Goal: Task Accomplishment & Management: Manage account settings

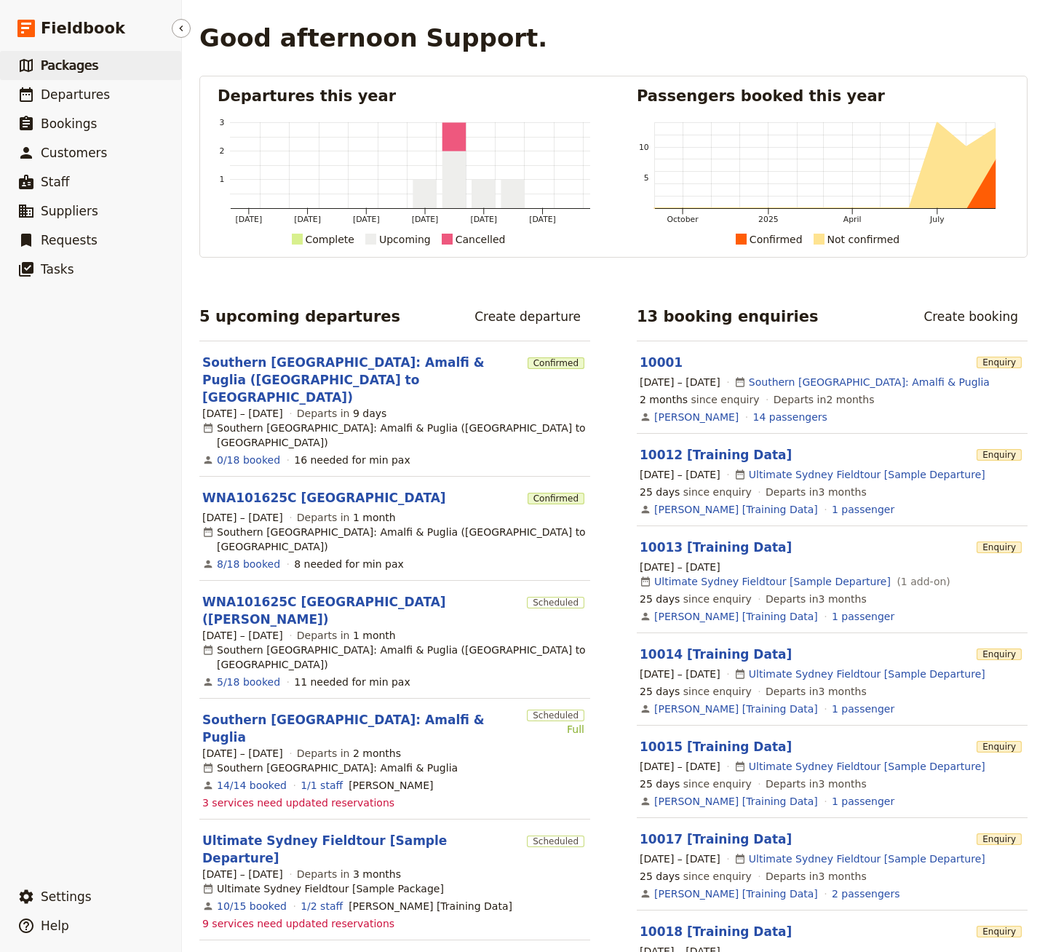
click at [133, 72] on link "​ Packages" at bounding box center [90, 65] width 181 height 29
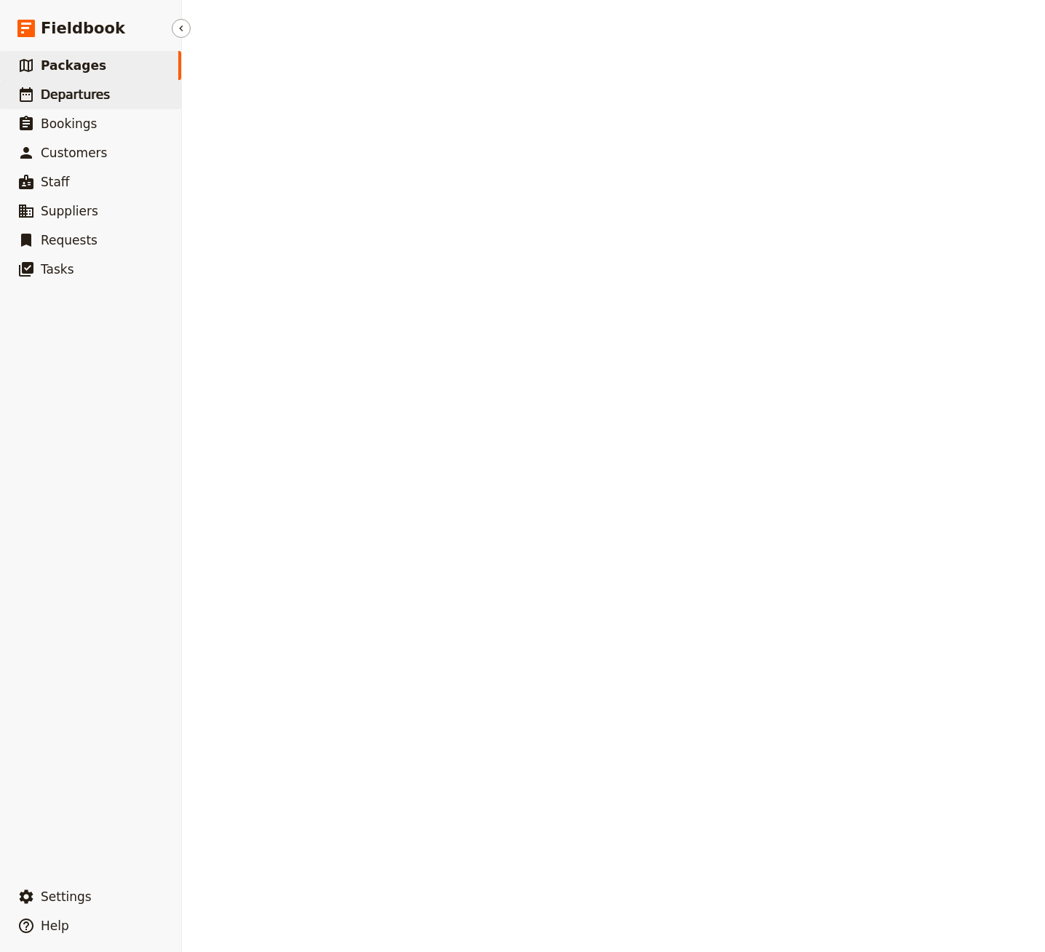
click at [84, 80] on link "​ Departures" at bounding box center [90, 94] width 181 height 29
select select "CREATED_AT"
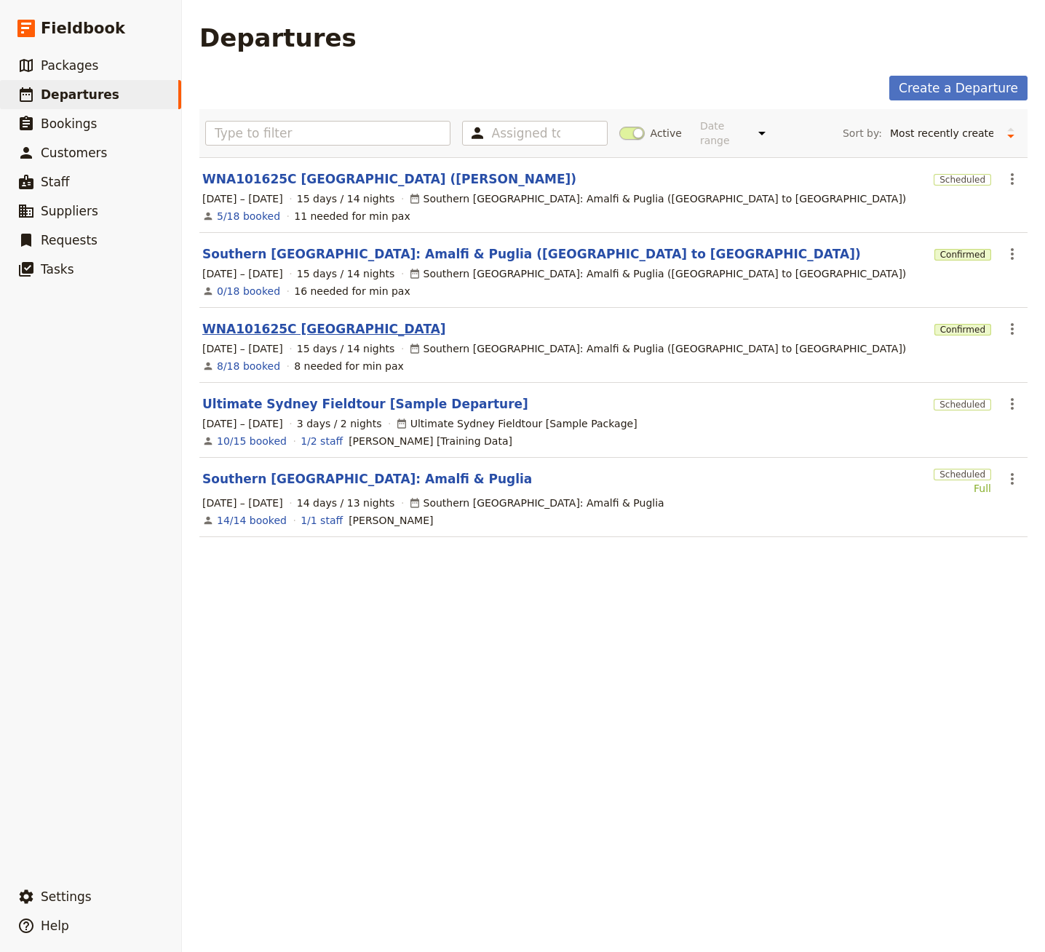
click at [287, 320] on link "WNA101625C [GEOGRAPHIC_DATA]" at bounding box center [324, 328] width 244 height 17
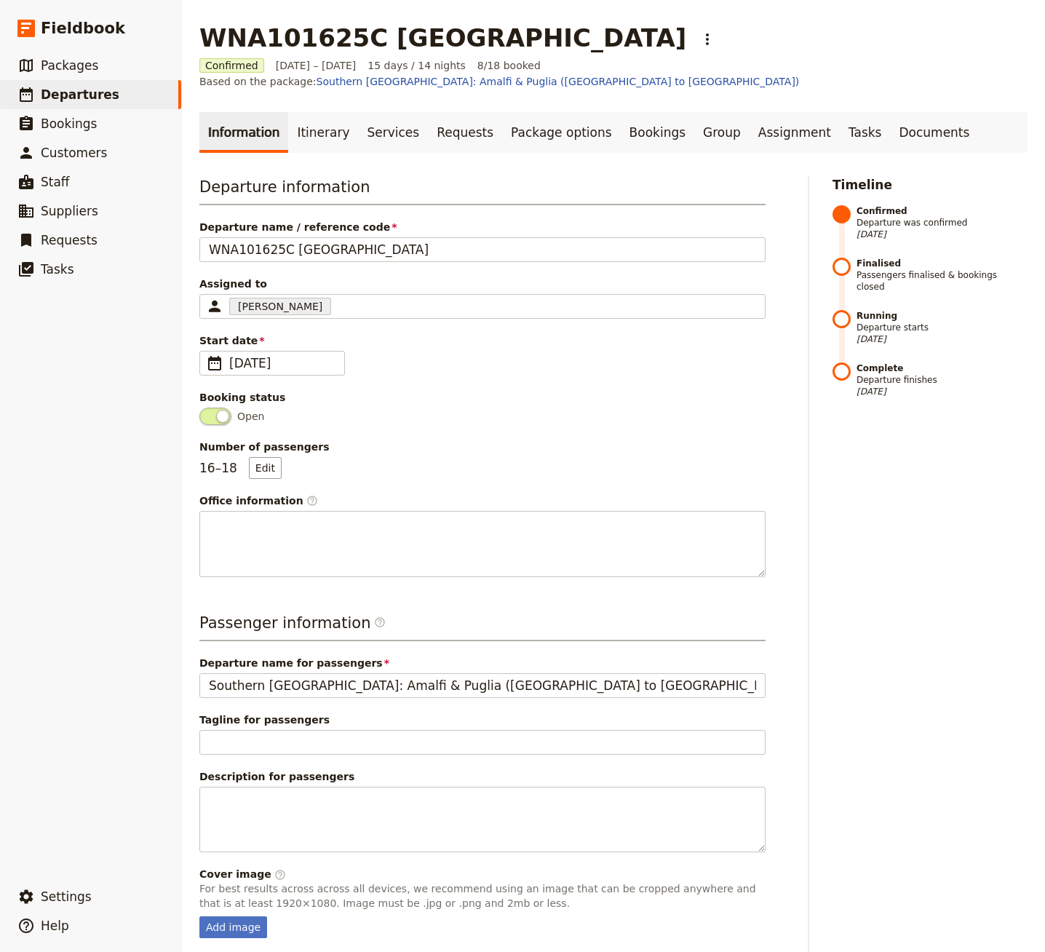
click at [332, 112] on link "Itinerary" at bounding box center [323, 132] width 70 height 41
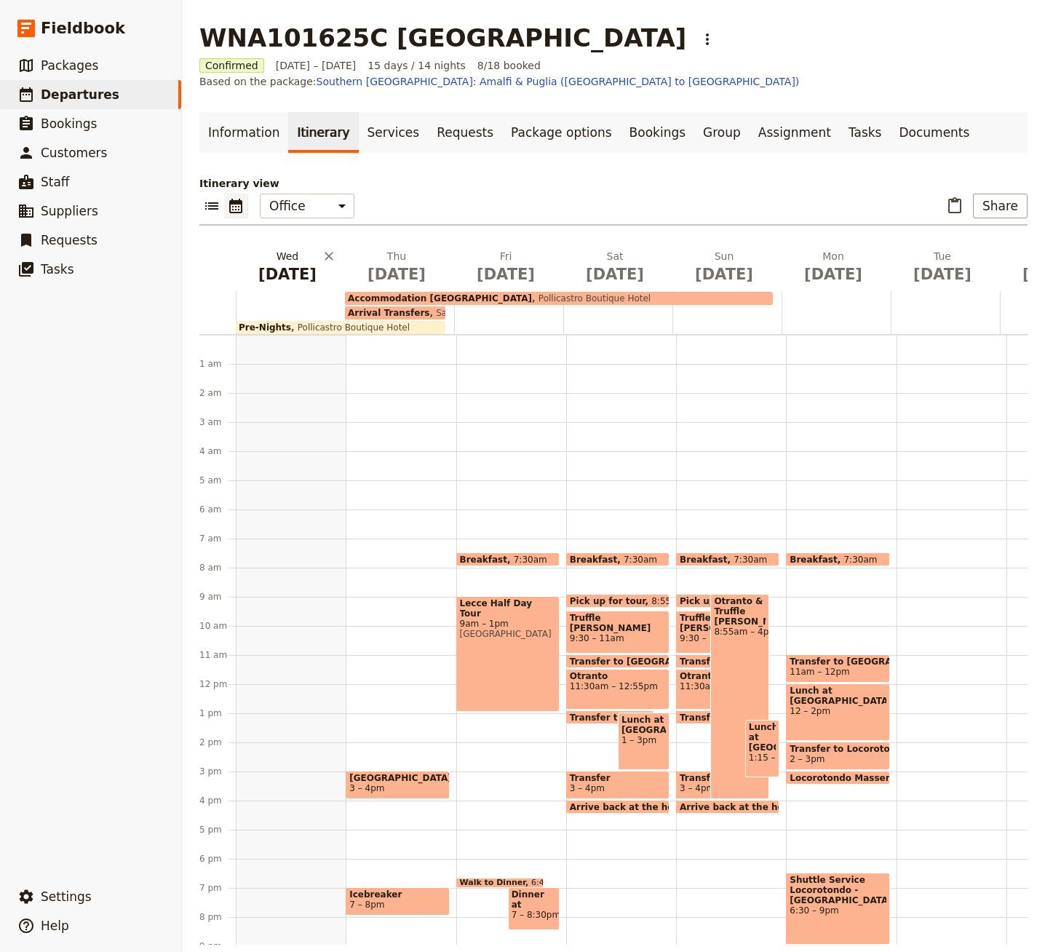
scroll to position [103, 0]
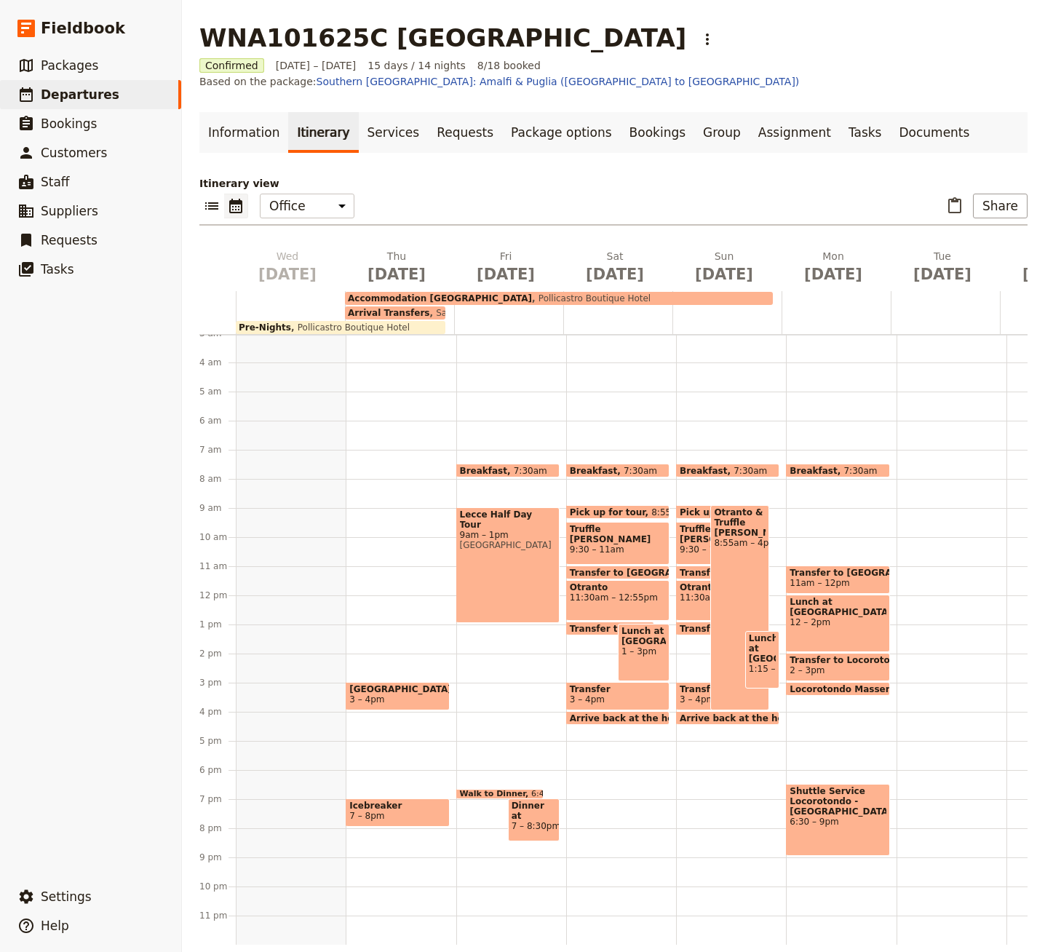
click at [301, 322] on span "Pollicastro Boutique Hotel" at bounding box center [350, 327] width 119 height 10
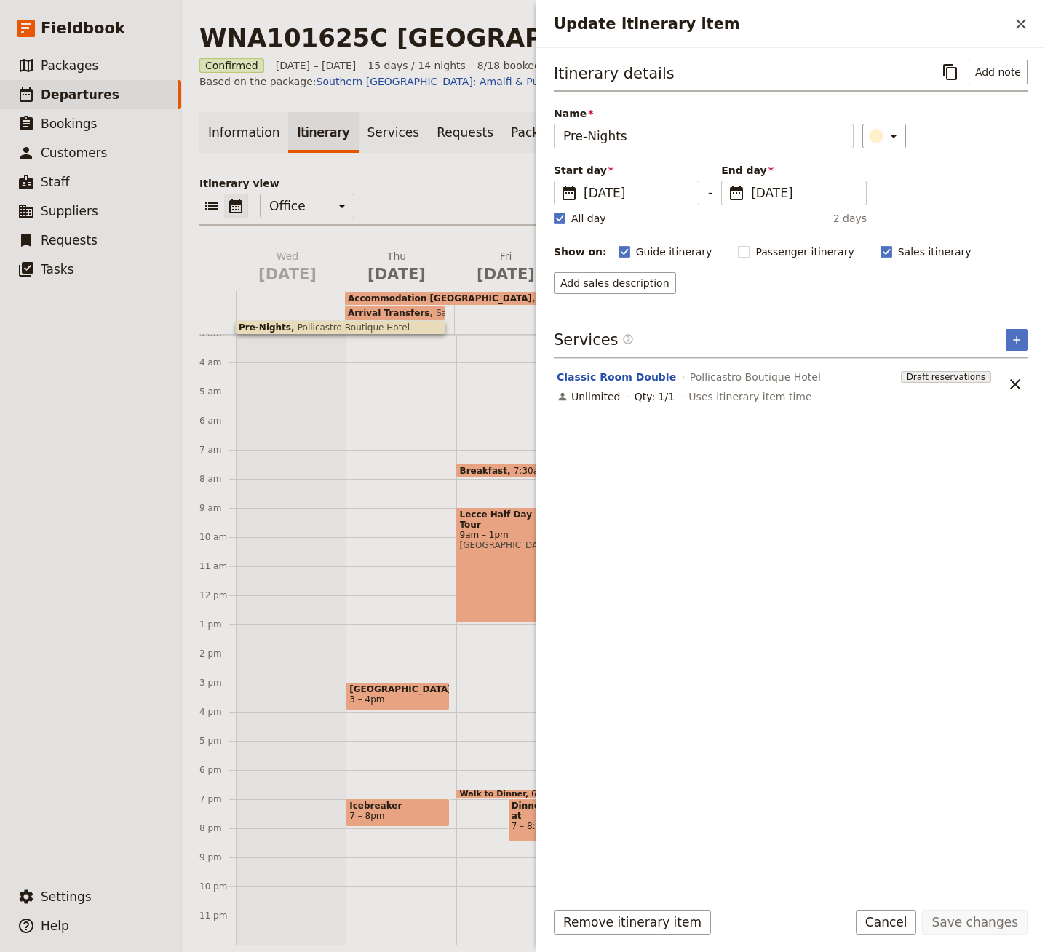
click at [356, 47] on h1 "WNA101625C [GEOGRAPHIC_DATA]" at bounding box center [442, 37] width 487 height 29
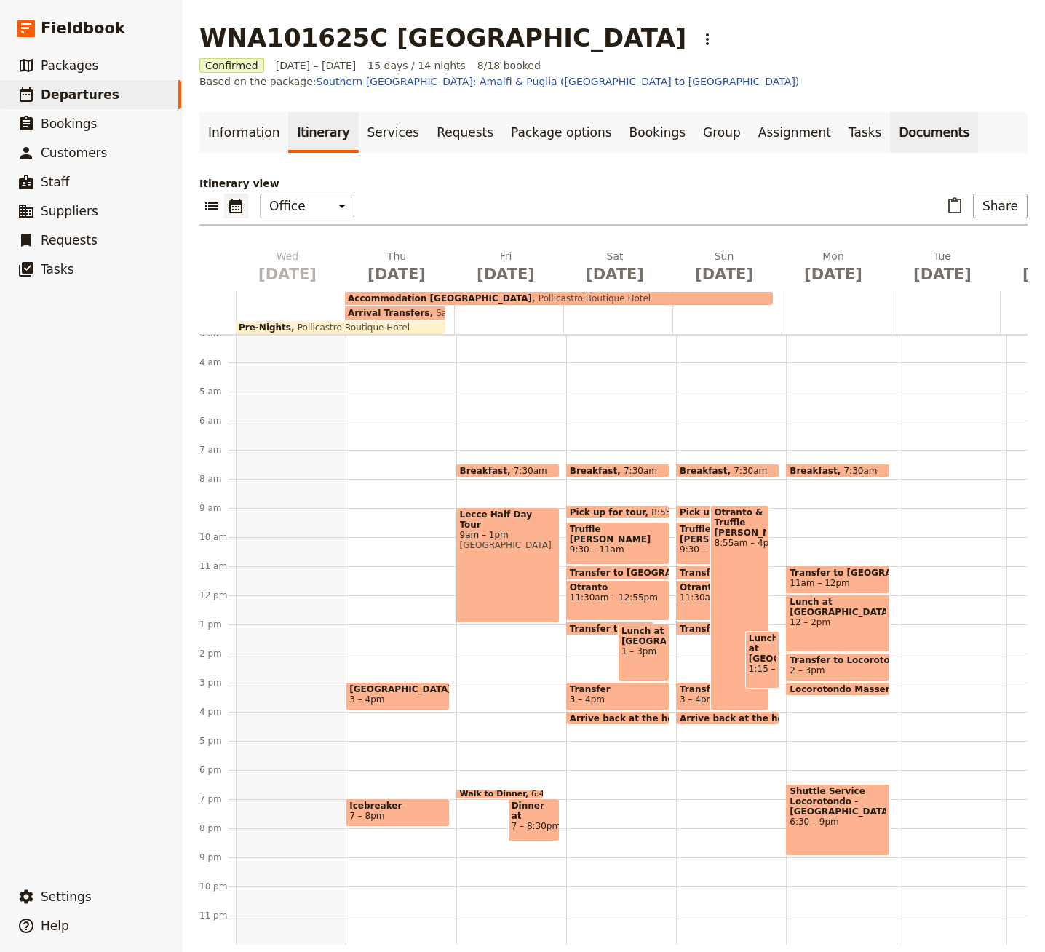
click at [890, 116] on link "Documents" at bounding box center [934, 132] width 88 height 41
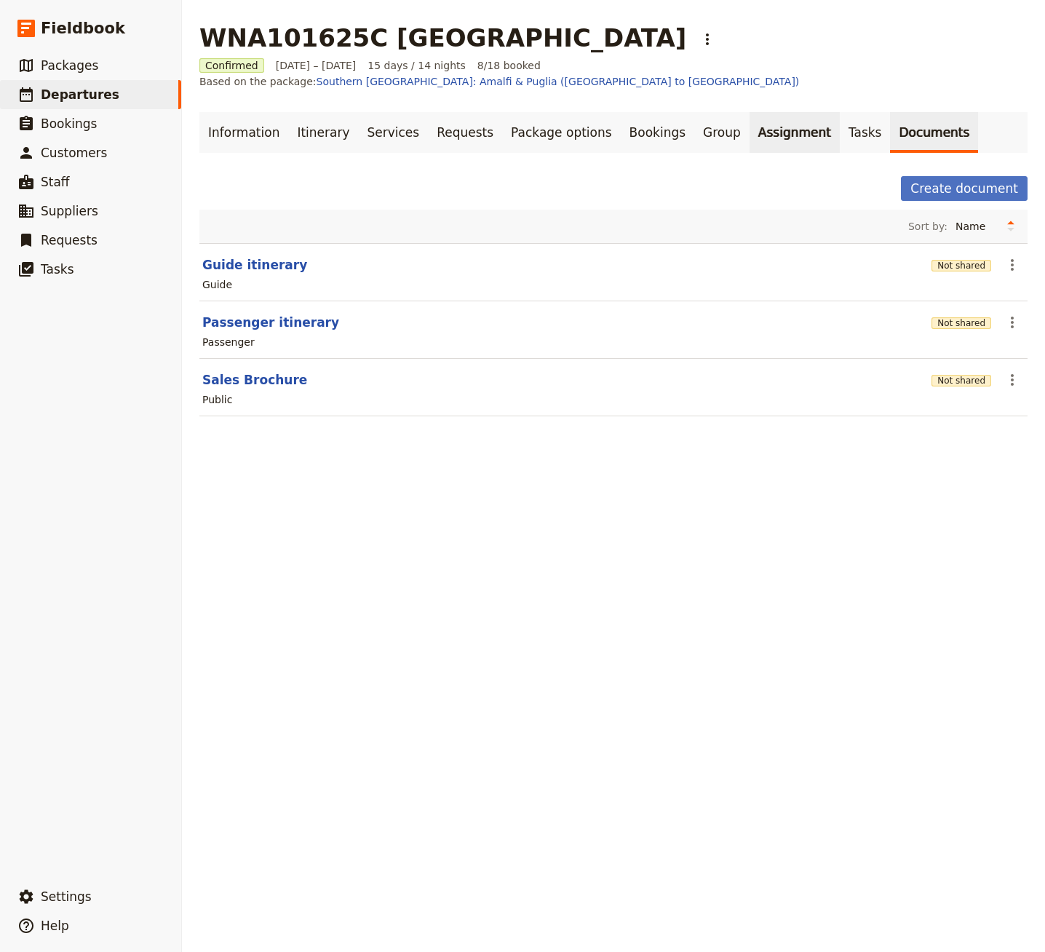
click at [762, 124] on link "Assignment" at bounding box center [794, 132] width 90 height 41
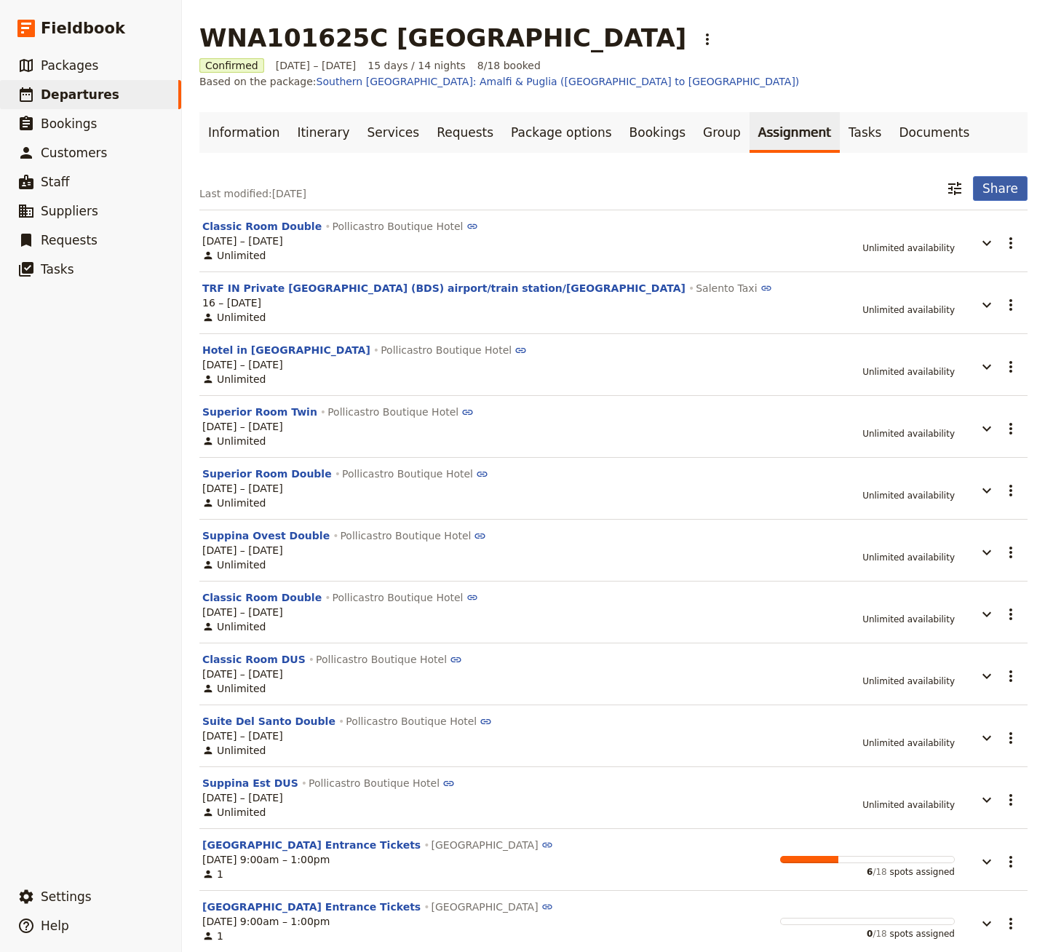
click at [989, 177] on button "Share" at bounding box center [1000, 188] width 55 height 25
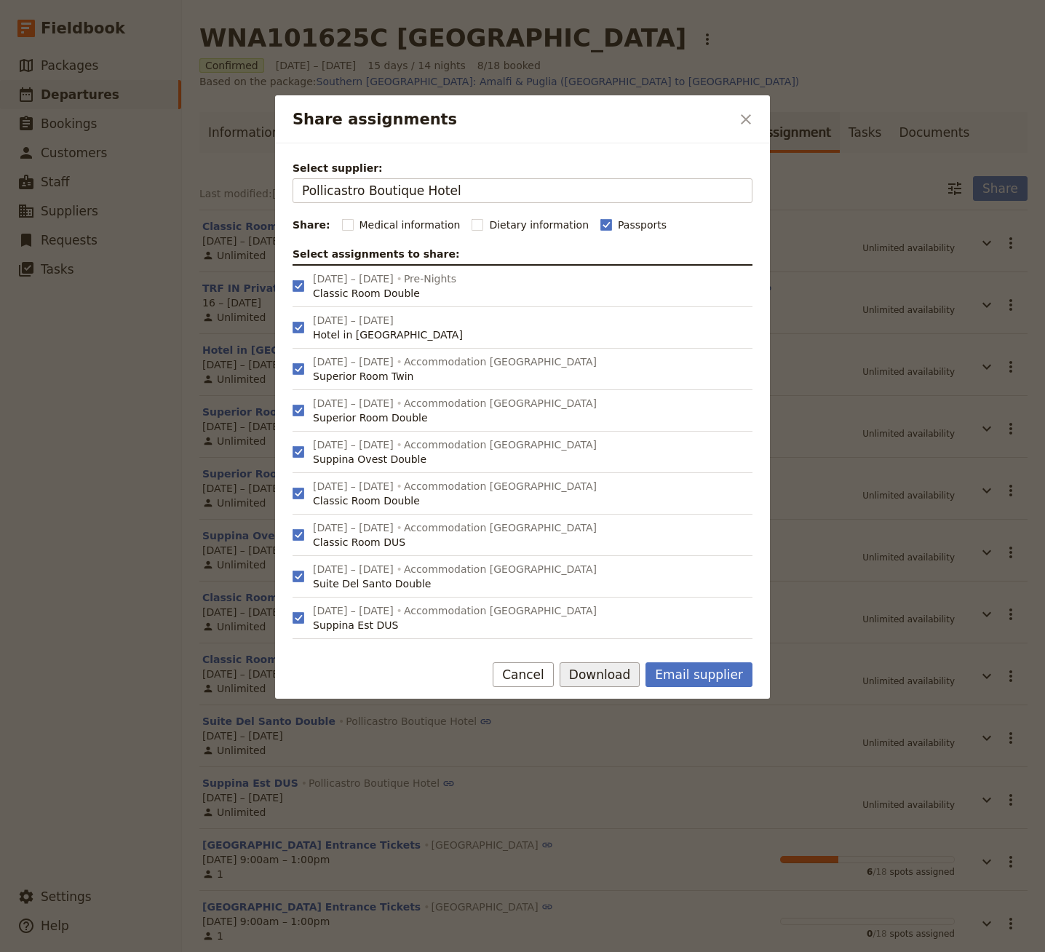
click at [632, 679] on button "Download" at bounding box center [599, 674] width 81 height 25
click at [589, 728] on span "Download pdf" at bounding box center [616, 729] width 71 height 15
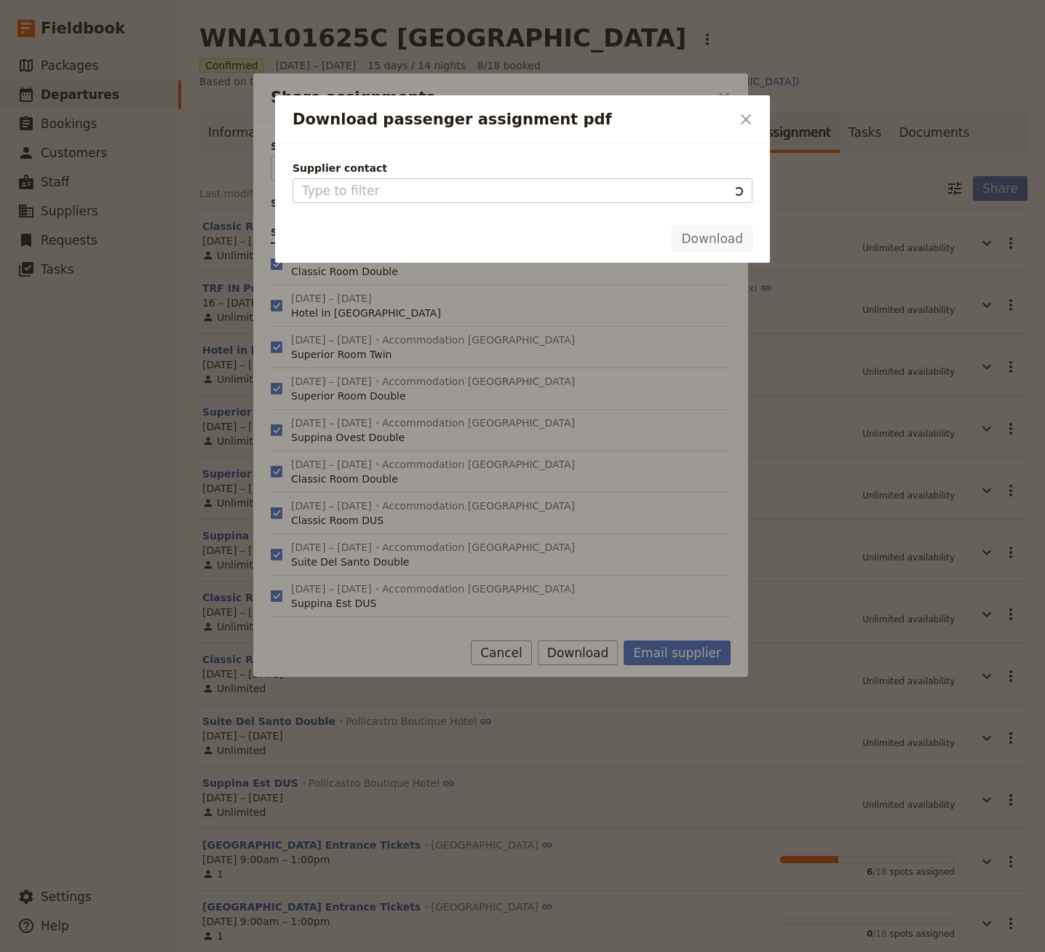
type input "Pollicastro Boutique Hotel"
click at [714, 240] on button "Download" at bounding box center [711, 238] width 81 height 25
click at [694, 124] on h2 "Download passenger assignment pdf" at bounding box center [511, 119] width 438 height 22
click at [740, 111] on icon "Close dialog" at bounding box center [745, 119] width 17 height 17
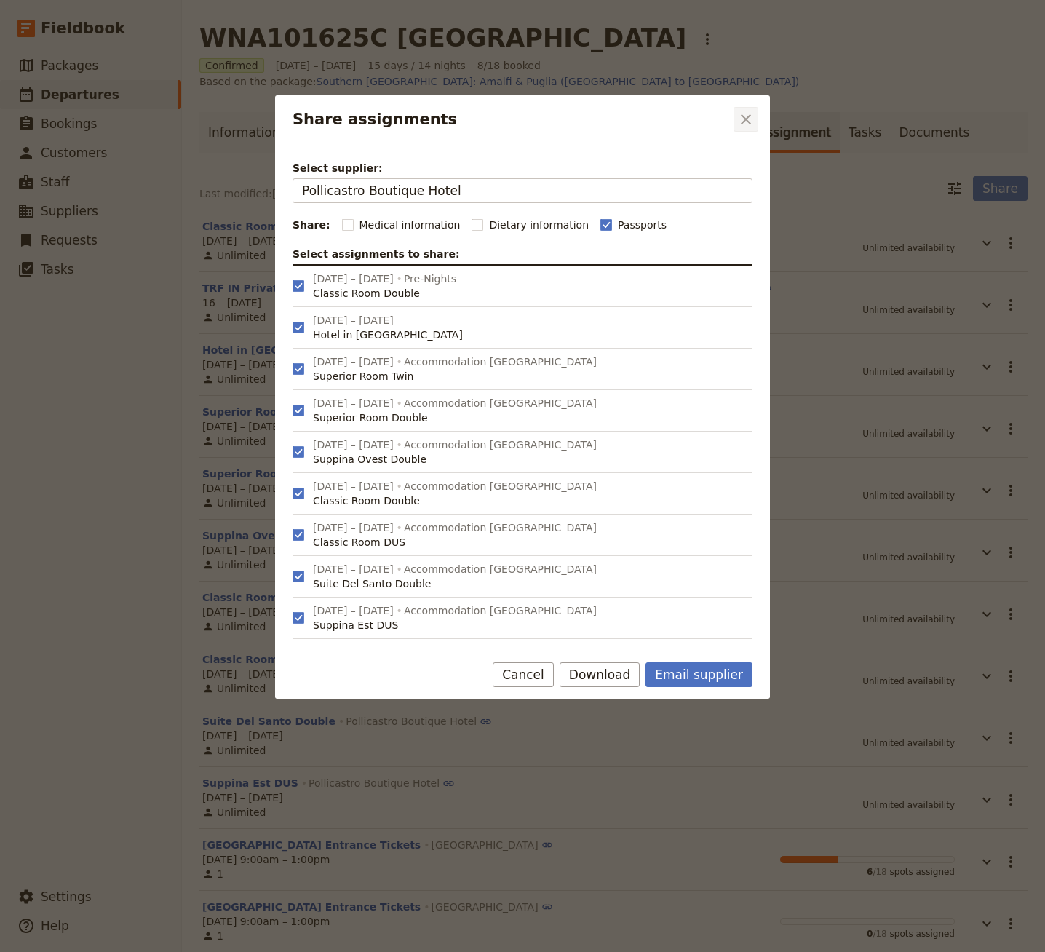
click at [739, 115] on icon "Close dialog" at bounding box center [745, 119] width 17 height 17
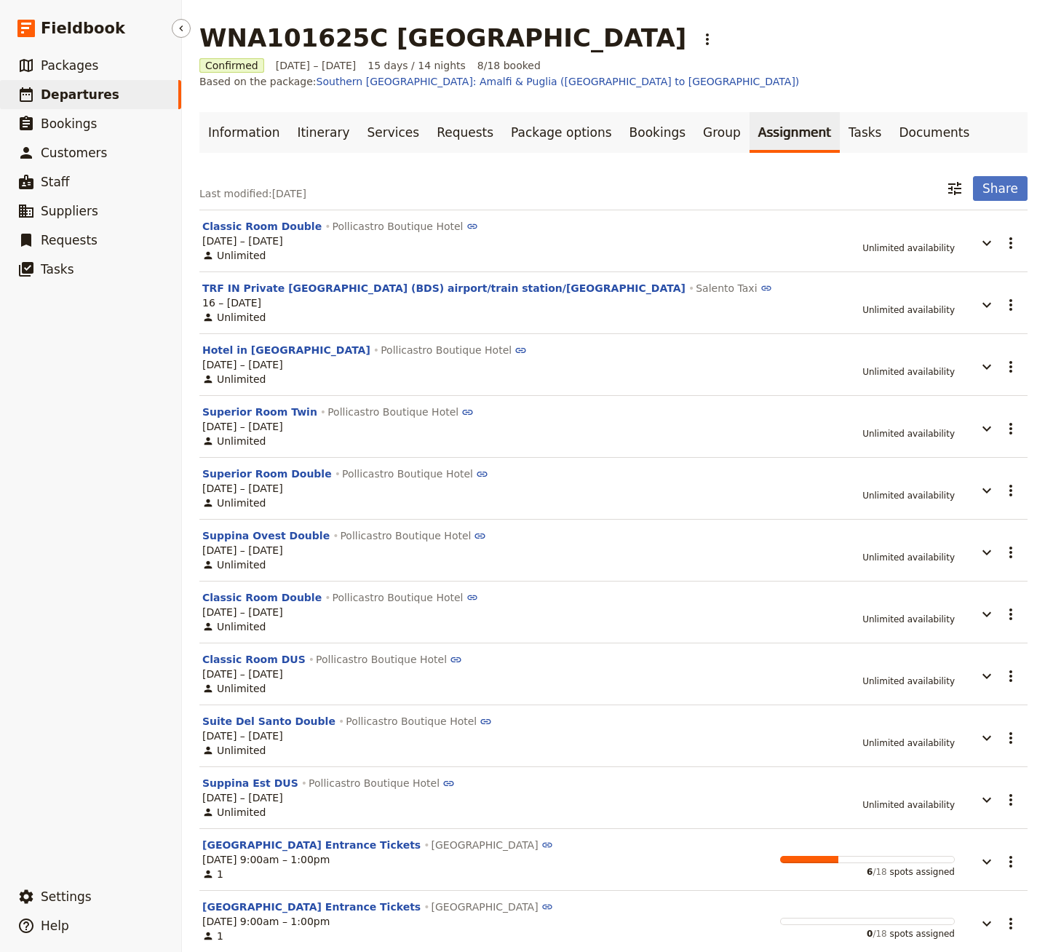
click at [81, 90] on span "Departures" at bounding box center [80, 94] width 79 height 15
select select "CREATED_AT"
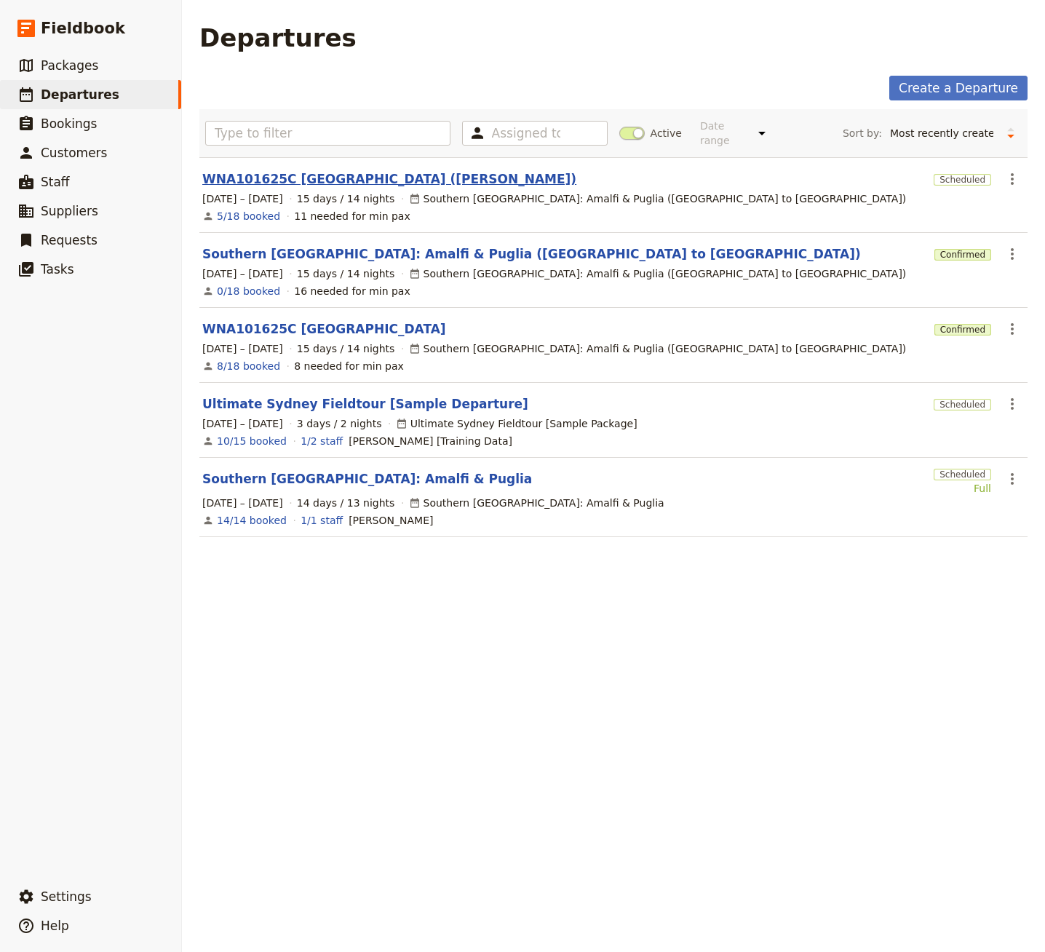
click at [356, 170] on link "WNA101625C [GEOGRAPHIC_DATA] ([PERSON_NAME])" at bounding box center [389, 178] width 374 height 17
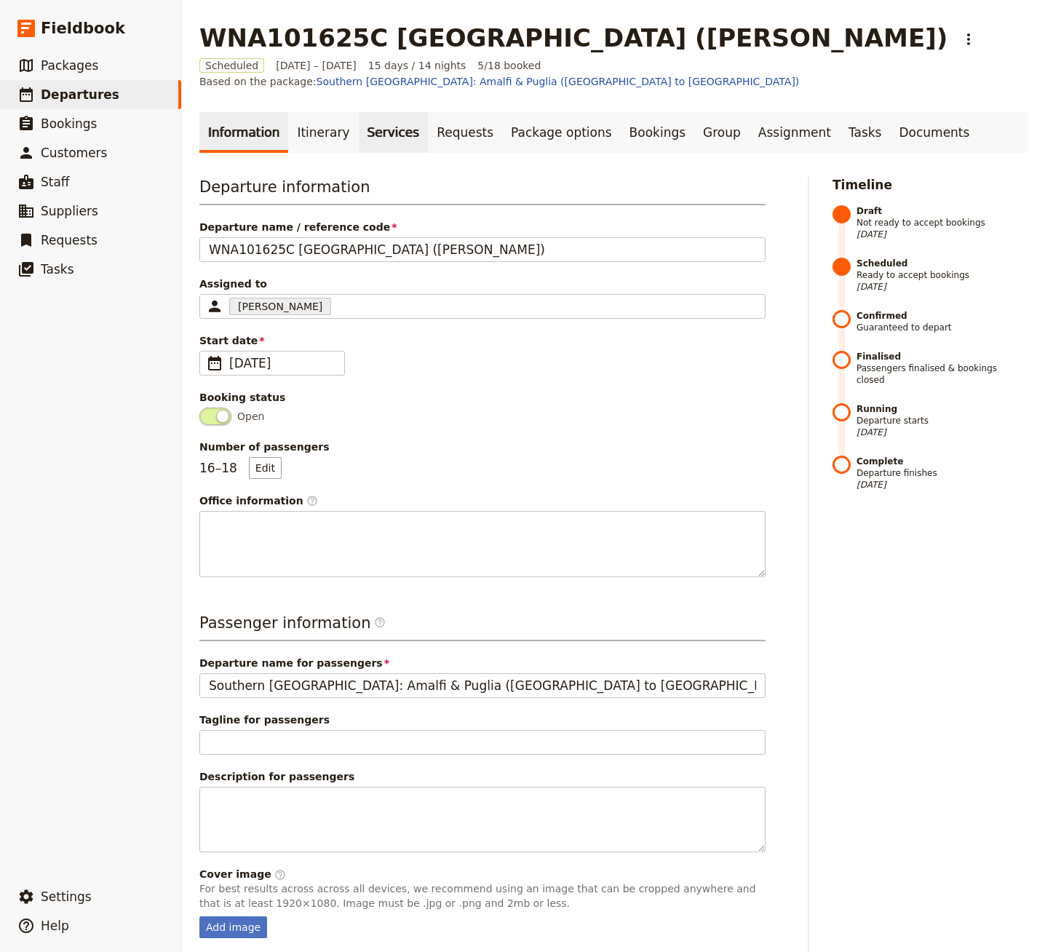
click at [359, 112] on link "Services" at bounding box center [394, 132] width 70 height 41
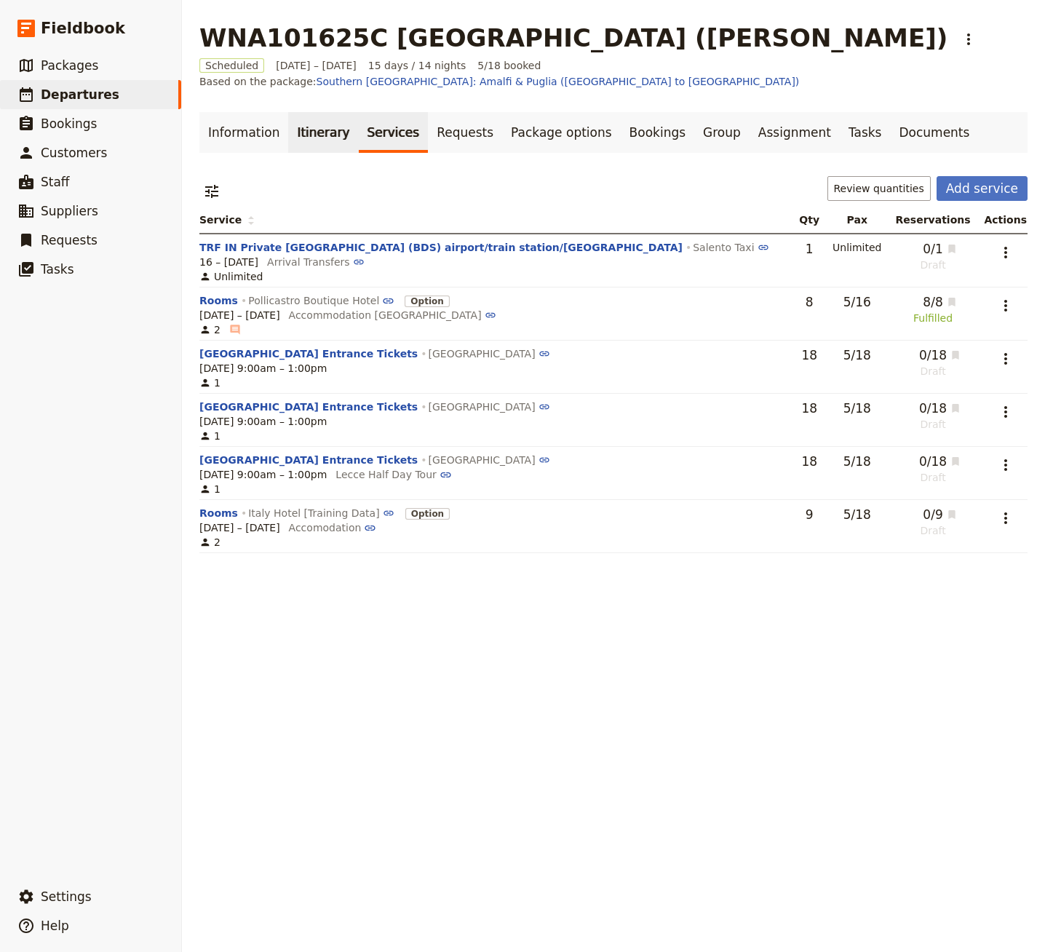
click at [314, 116] on link "Itinerary" at bounding box center [323, 132] width 70 height 41
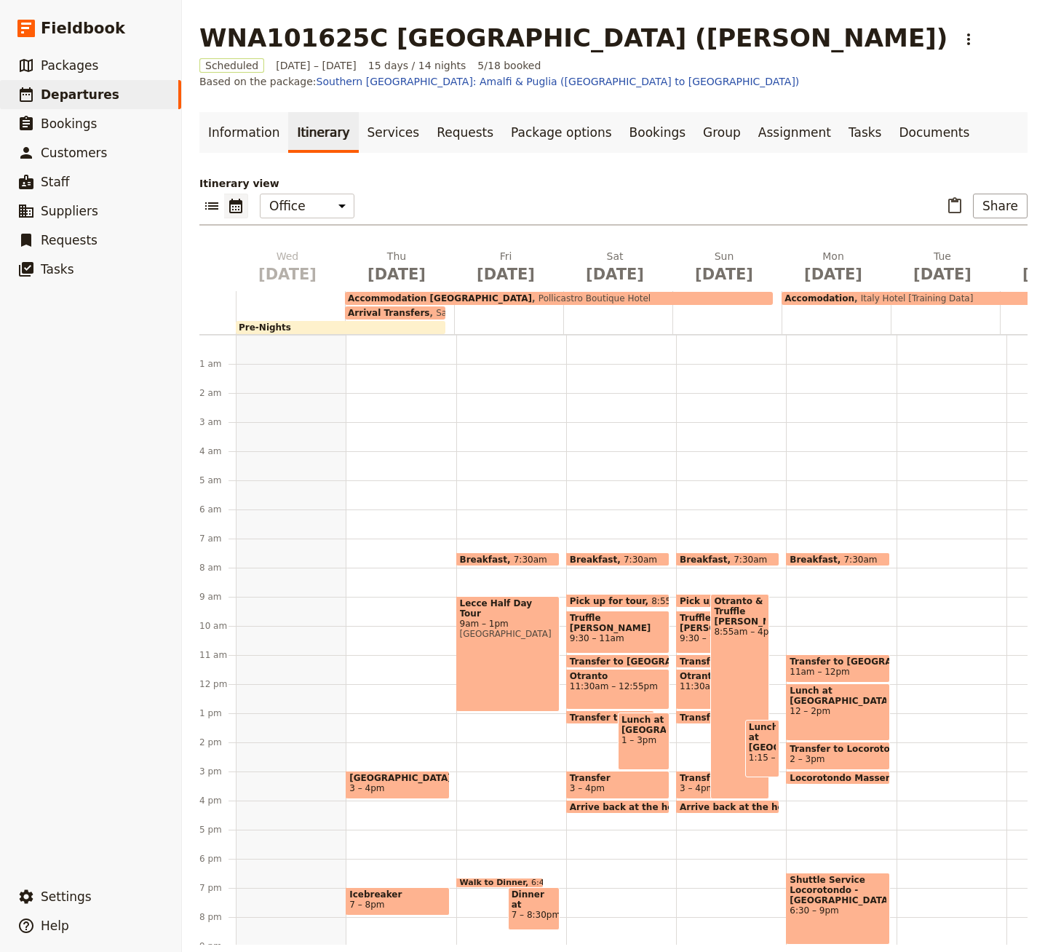
scroll to position [103, 0]
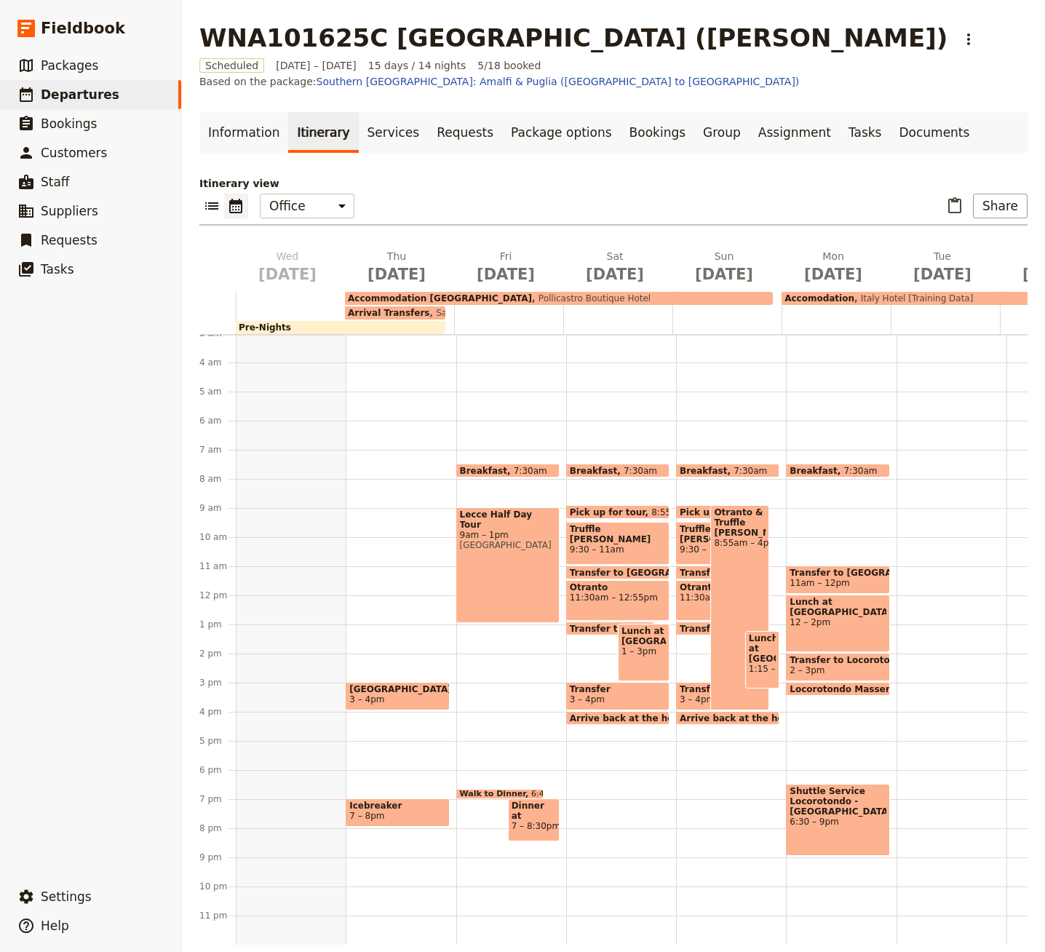
click at [456, 293] on span "Accommodation [GEOGRAPHIC_DATA]" at bounding box center [440, 298] width 184 height 10
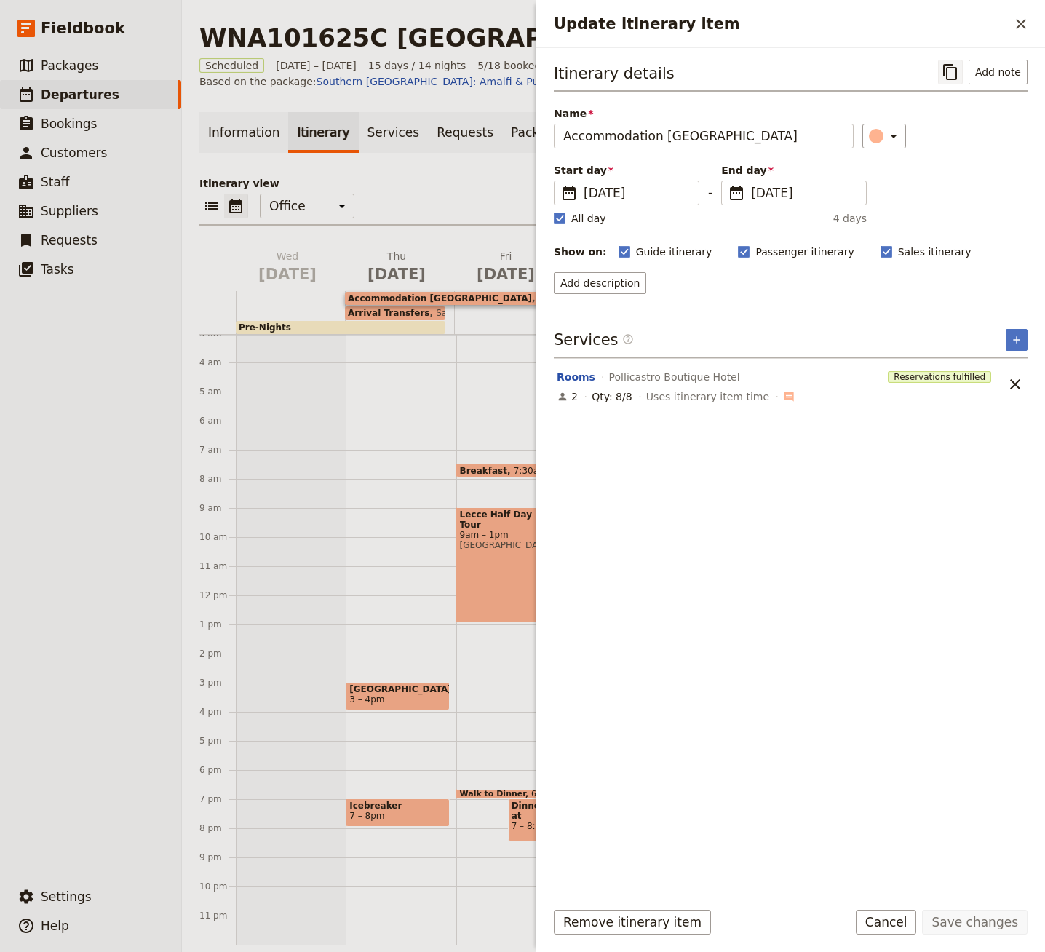
click at [943, 81] on icon "Copy itinerary item" at bounding box center [949, 71] width 17 height 17
click at [1017, 26] on icon "Close drawer" at bounding box center [1021, 24] width 10 height 10
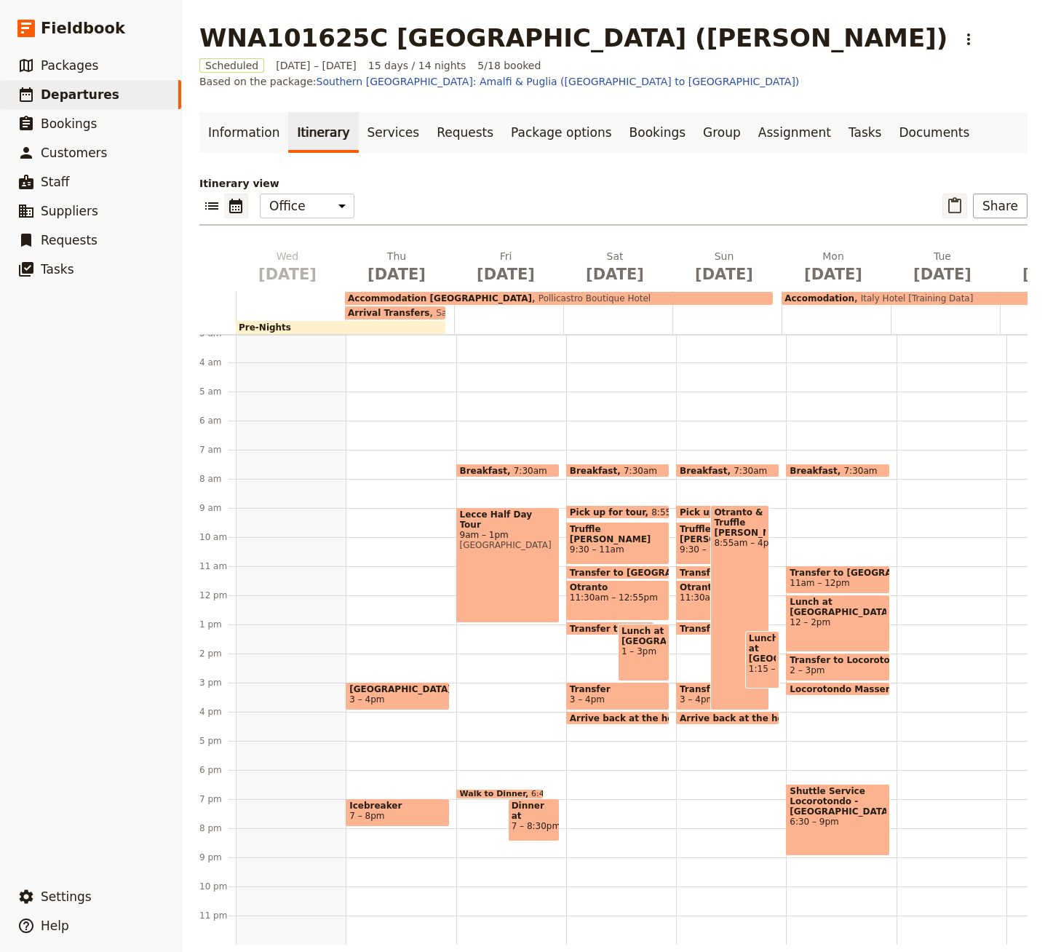
click at [955, 177] on div "Itinerary view ​ ​ Office Guide Passenger Sales ​ Share [DATE] [DATE] [DATE] [D…" at bounding box center [613, 560] width 828 height 768
click at [946, 197] on icon "Paste itinerary item" at bounding box center [954, 205] width 17 height 17
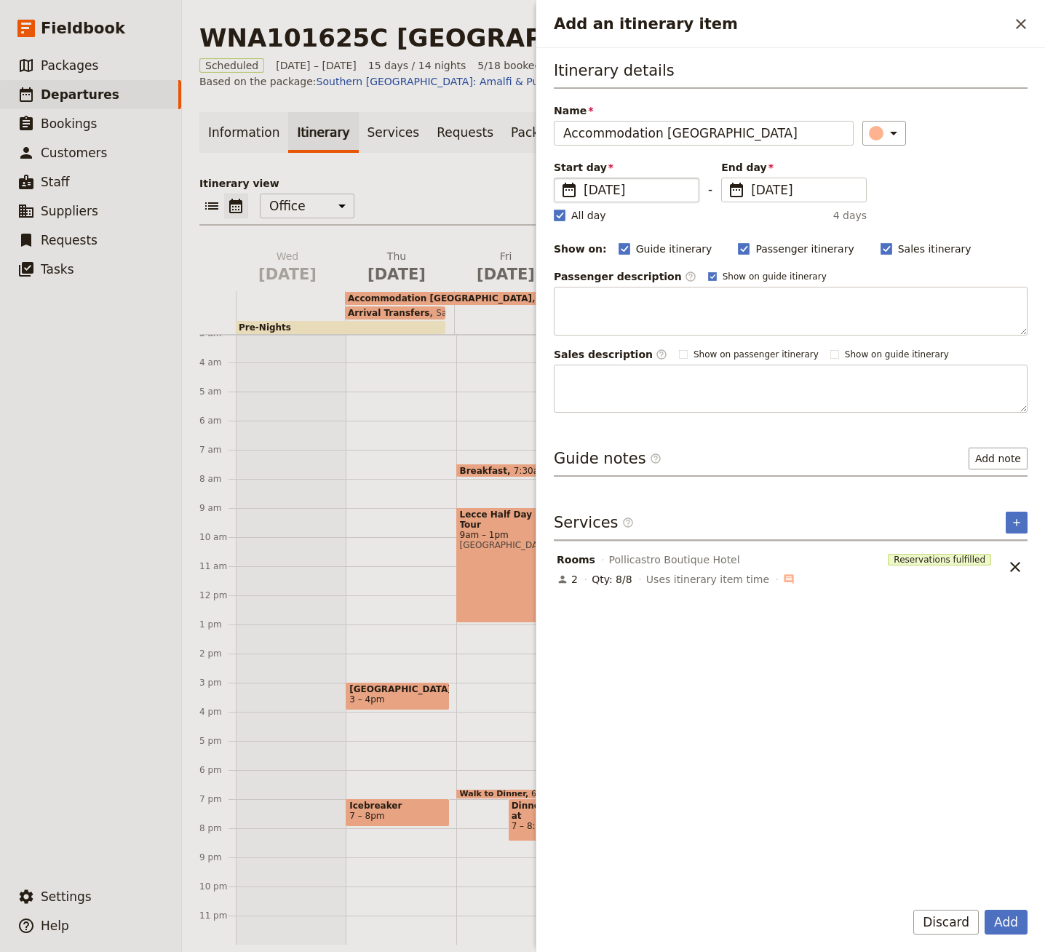
click at [633, 196] on span "[DATE]" at bounding box center [636, 189] width 106 height 17
click at [560, 178] on input "[DATE]" at bounding box center [559, 177] width 1 height 1
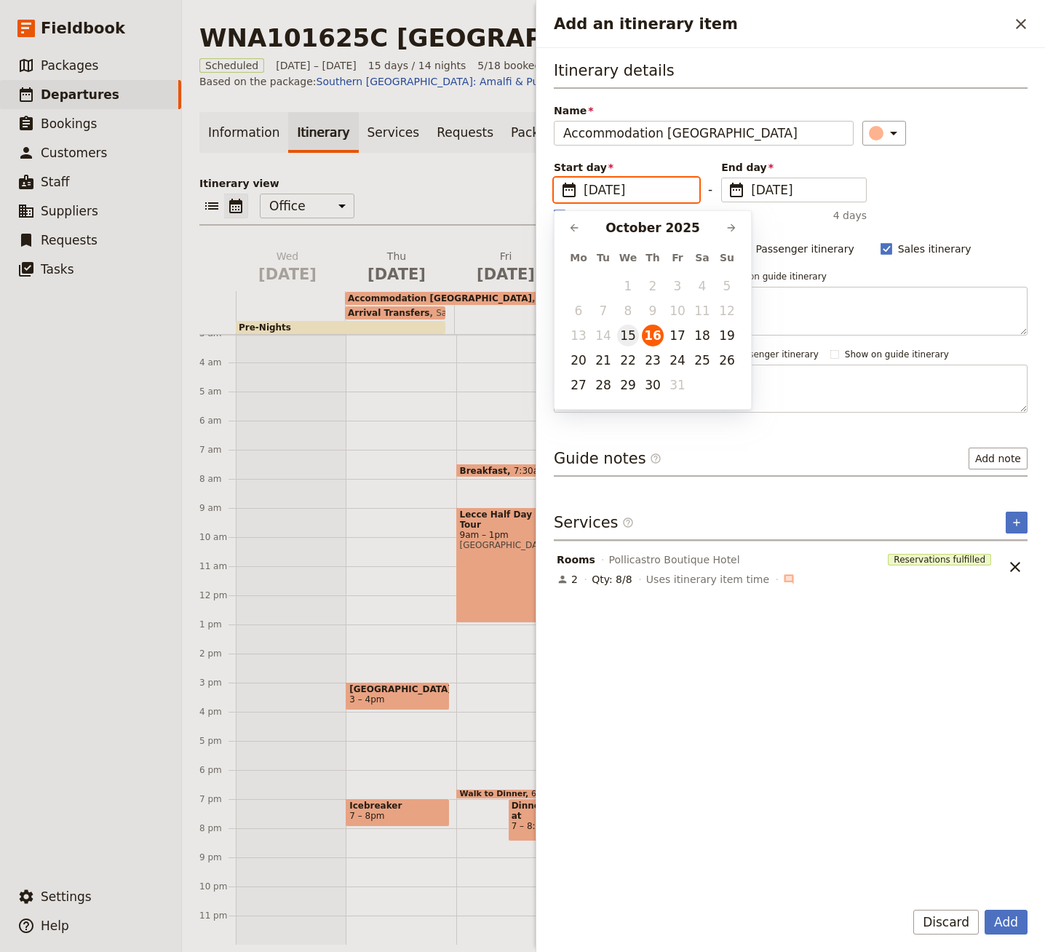
click at [636, 335] on button "15" at bounding box center [628, 335] width 22 height 22
type input "[DATE]"
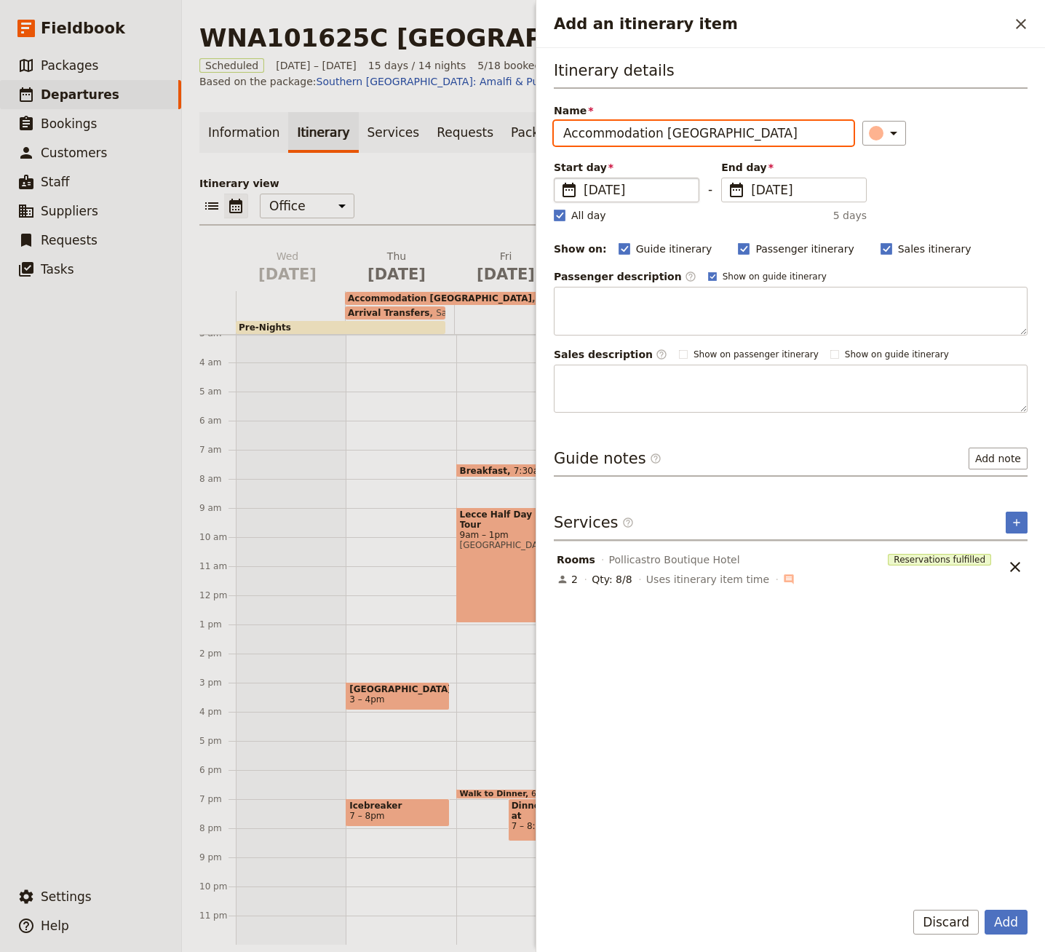
click at [612, 135] on input "Accommodation [GEOGRAPHIC_DATA]" at bounding box center [704, 133] width 300 height 25
click at [995, 917] on button "Add" at bounding box center [1005, 921] width 43 height 25
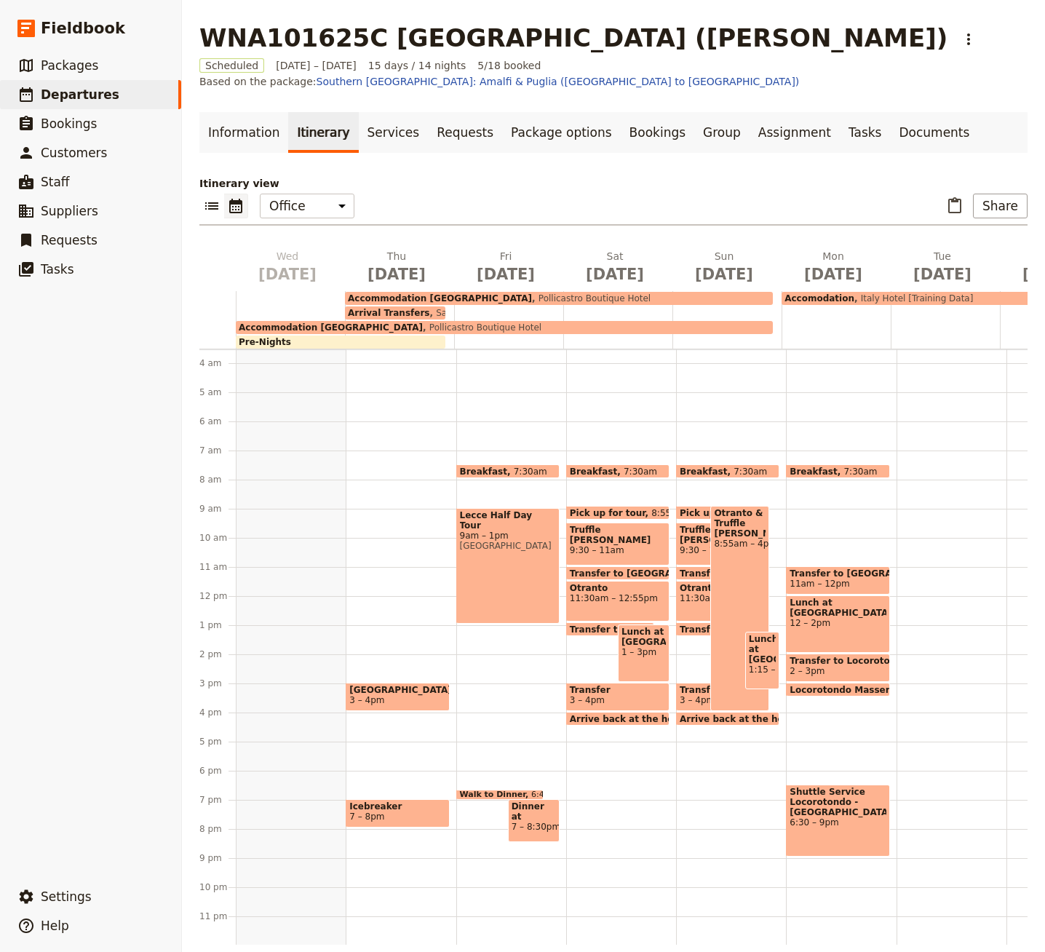
click at [685, 319] on div at bounding box center [726, 319] width 109 height 57
click at [559, 321] on div "Accommodation [GEOGRAPHIC_DATA] Pollicastro Boutique Hotel" at bounding box center [504, 327] width 537 height 13
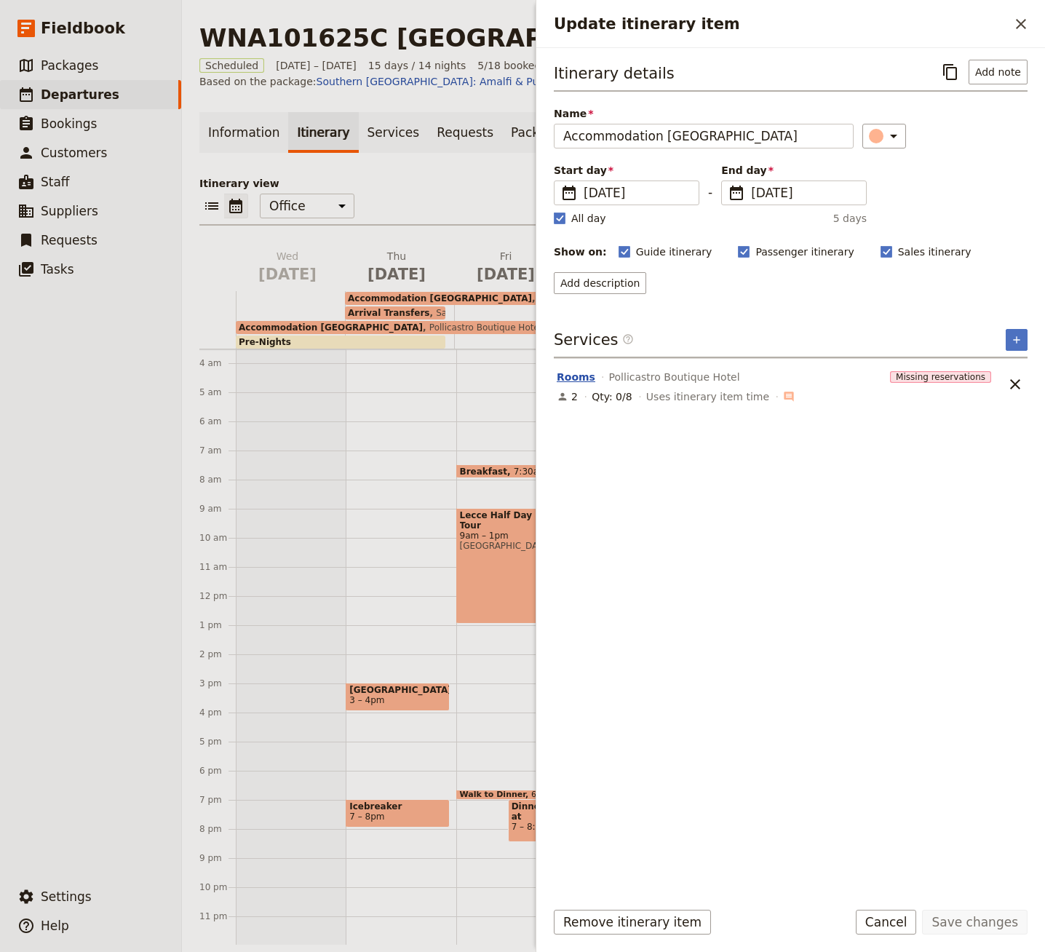
click at [583, 374] on button "Rooms" at bounding box center [576, 377] width 39 height 15
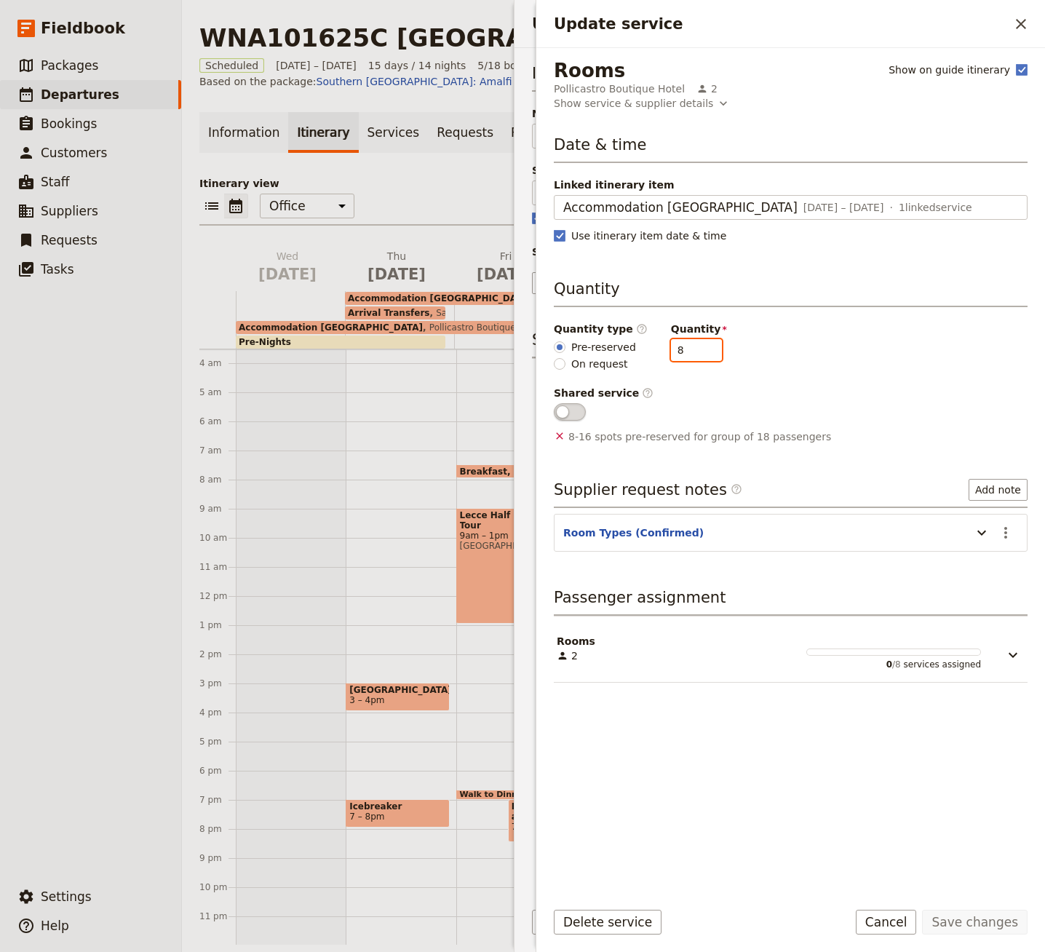
click at [698, 356] on input "8" at bounding box center [696, 350] width 51 height 22
click at [698, 356] on input "7" at bounding box center [696, 350] width 51 height 22
click at [698, 354] on input "6" at bounding box center [696, 350] width 51 height 22
click at [698, 354] on input "5" at bounding box center [696, 350] width 51 height 22
click at [698, 354] on input "4" at bounding box center [696, 350] width 51 height 22
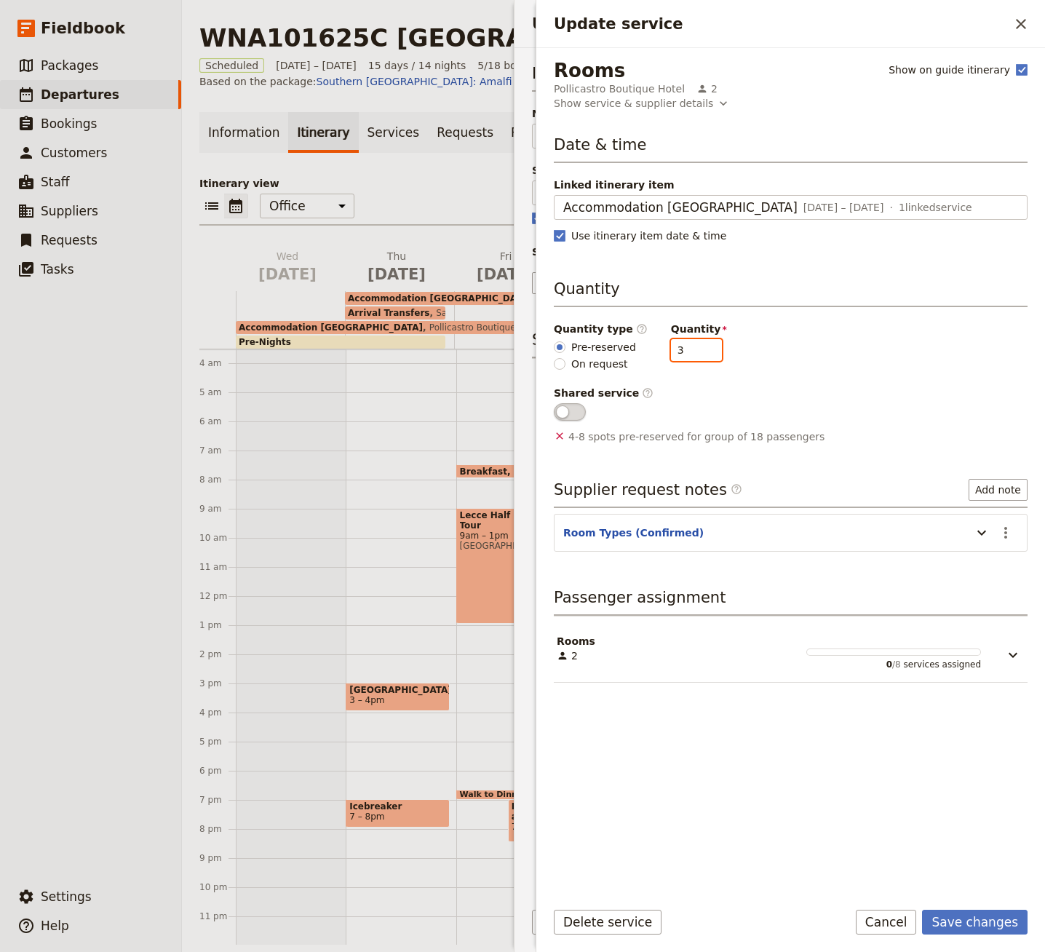
click at [698, 354] on input "3" at bounding box center [696, 350] width 51 height 22
click at [698, 354] on input "2" at bounding box center [696, 350] width 51 height 22
type input "1"
click at [698, 354] on input "1" at bounding box center [696, 350] width 51 height 22
click at [960, 919] on button "Save changes" at bounding box center [974, 921] width 105 height 25
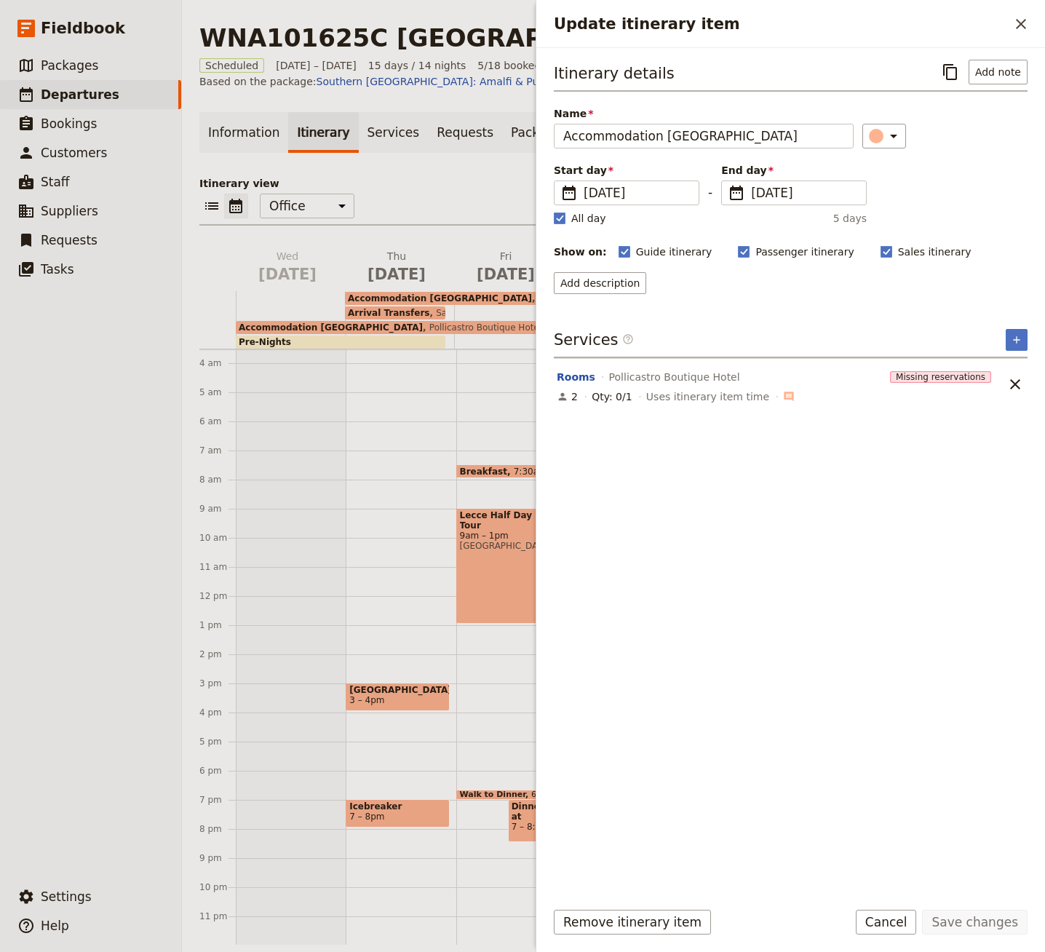
click at [442, 176] on p "Itinerary view" at bounding box center [613, 183] width 828 height 15
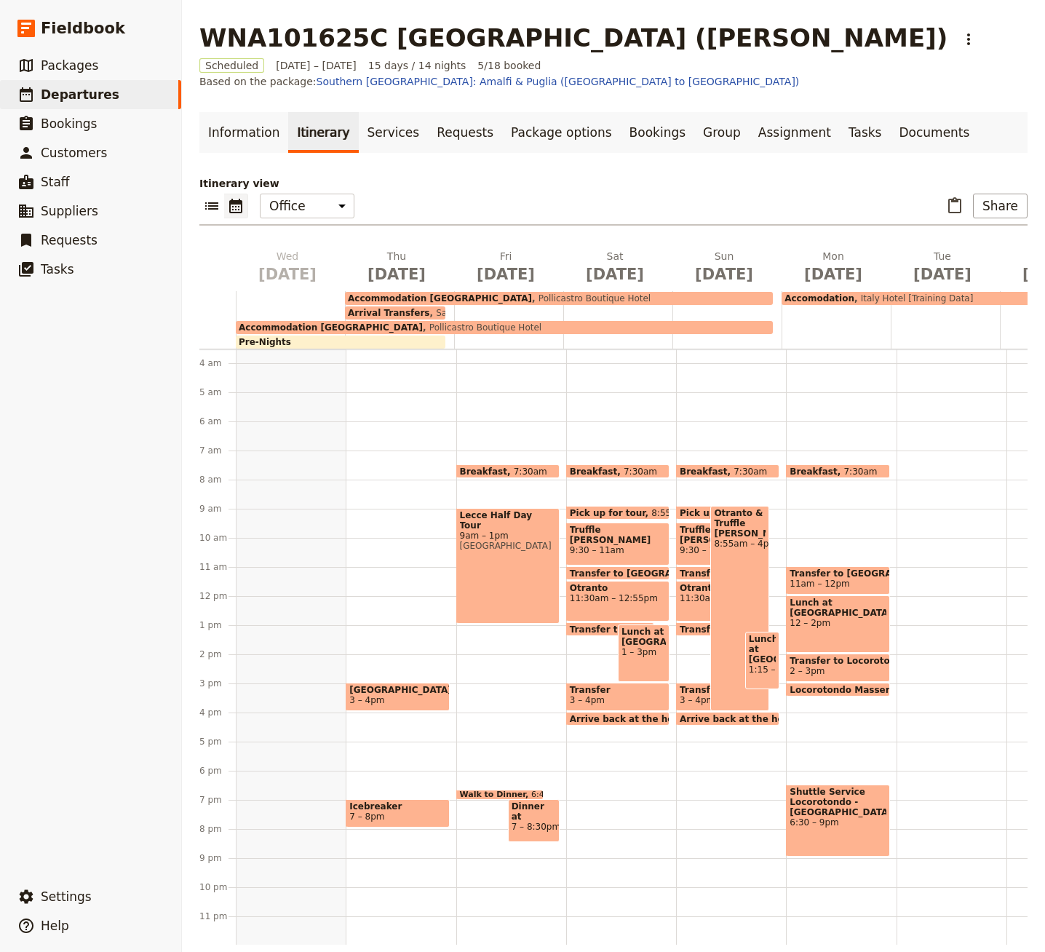
click at [445, 322] on span "Pollicastro Boutique Hotel" at bounding box center [482, 327] width 119 height 10
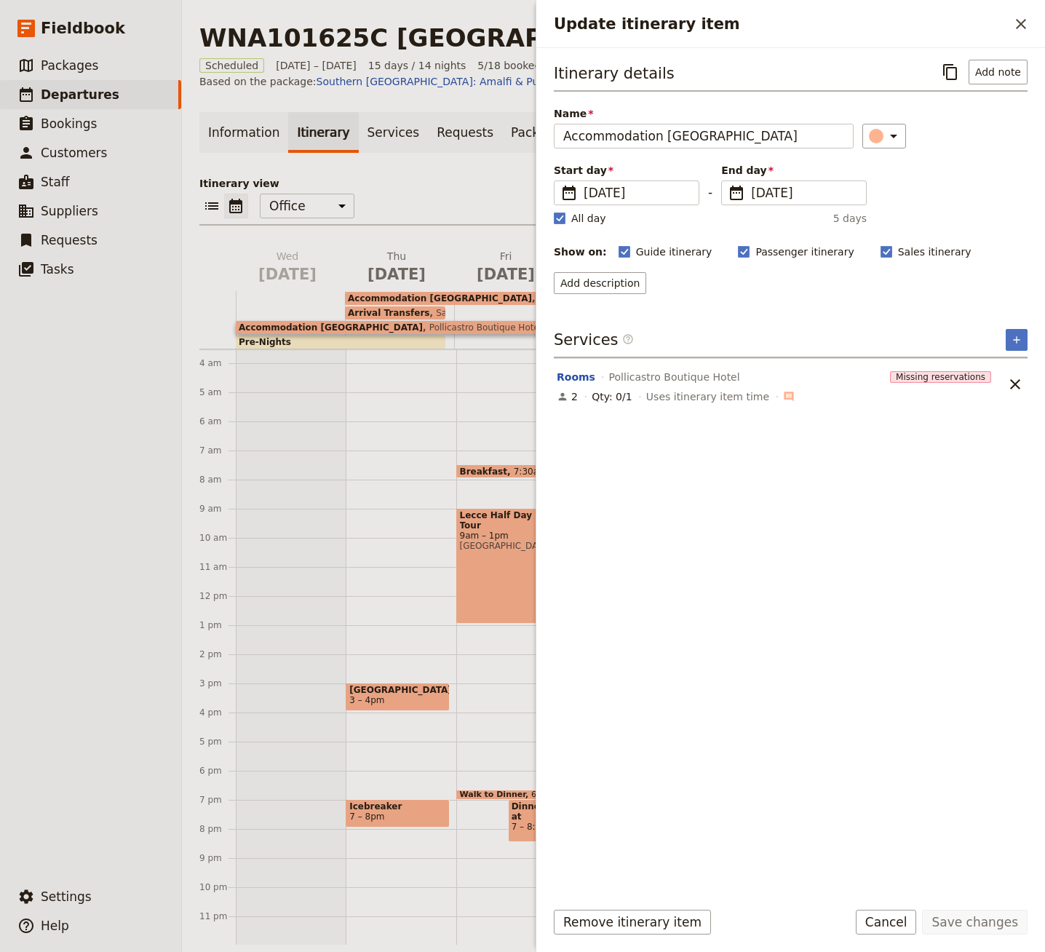
click at [437, 293] on span "Accommodation [GEOGRAPHIC_DATA]" at bounding box center [440, 298] width 184 height 10
click at [583, 373] on button "Rooms" at bounding box center [576, 377] width 39 height 15
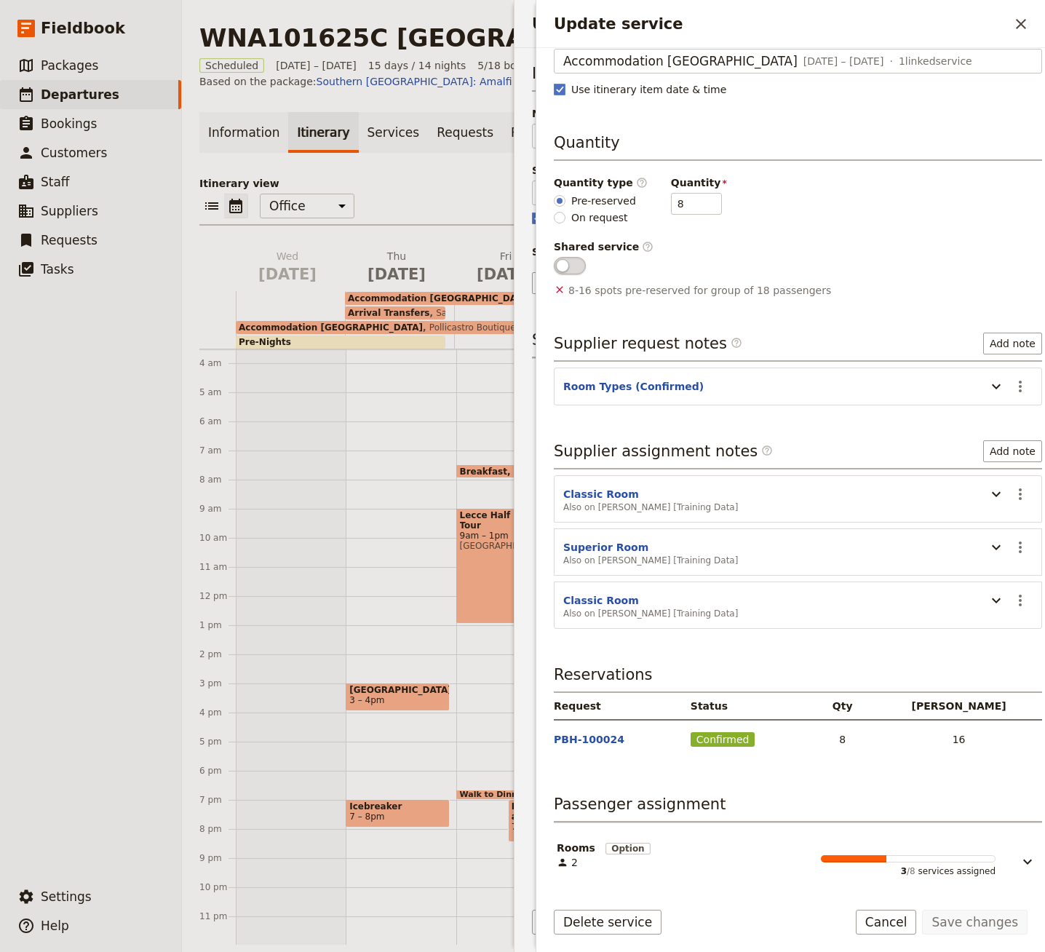
scroll to position [149, 0]
click at [1003, 842] on button "Update service" at bounding box center [1017, 854] width 44 height 30
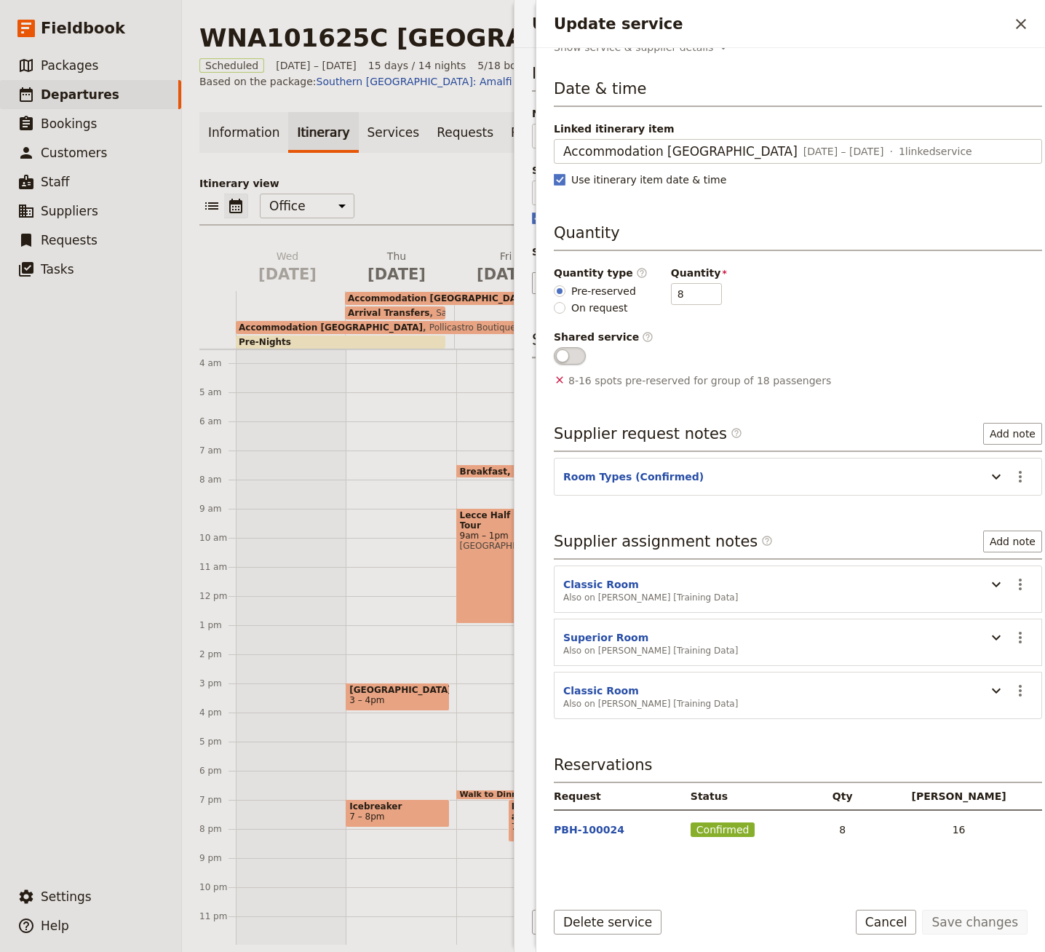
scroll to position [0, 0]
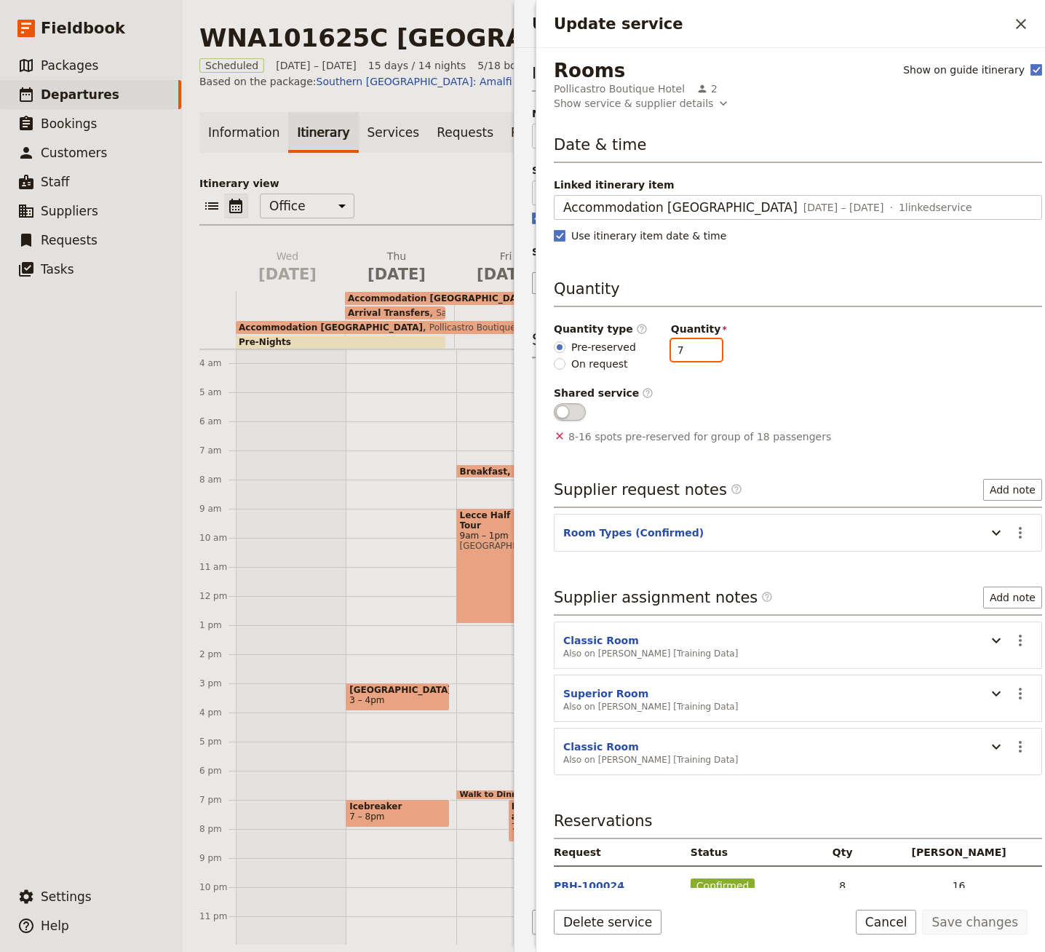
type input "7"
click at [696, 354] on input "7" at bounding box center [696, 350] width 51 height 22
click at [959, 925] on button "Save changes" at bounding box center [974, 921] width 105 height 25
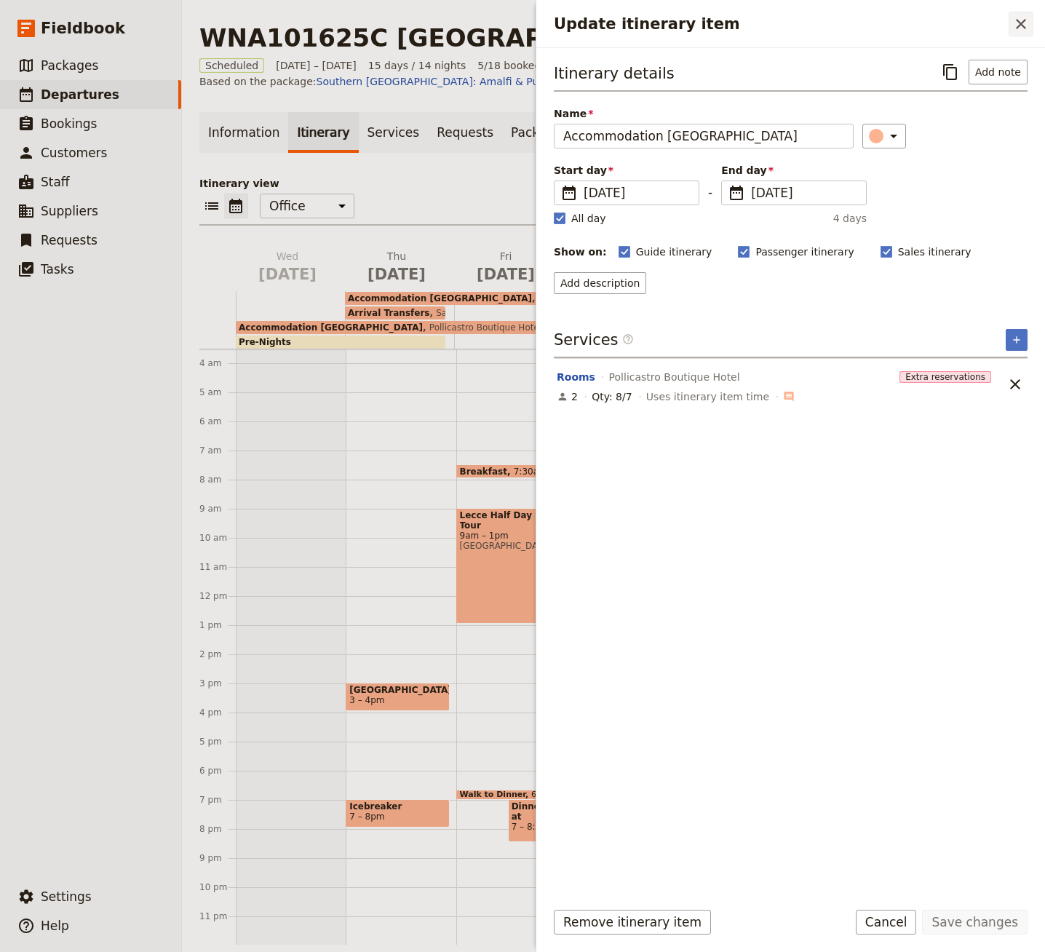
click at [1018, 20] on icon "Close drawer" at bounding box center [1020, 23] width 17 height 17
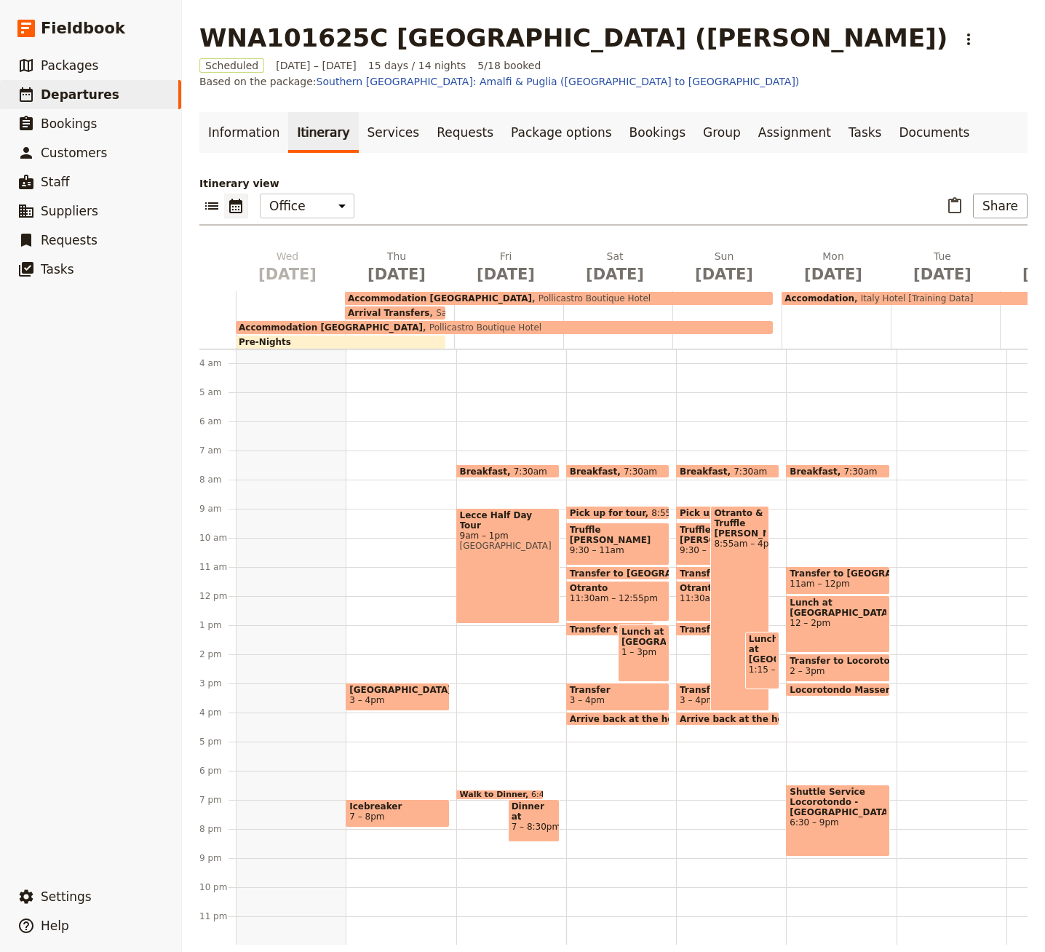
click at [423, 322] on span "Pollicastro Boutique Hotel" at bounding box center [482, 327] width 119 height 10
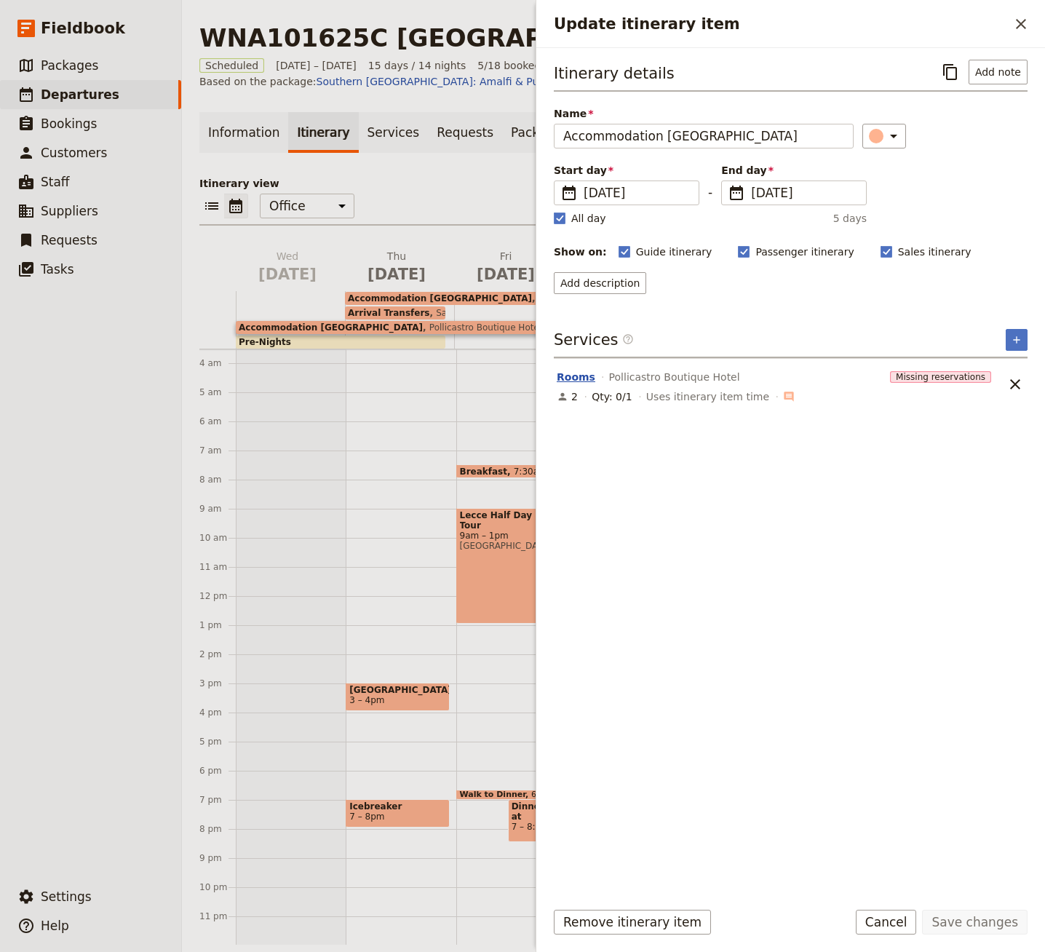
click at [589, 384] on button "Rooms" at bounding box center [576, 377] width 39 height 15
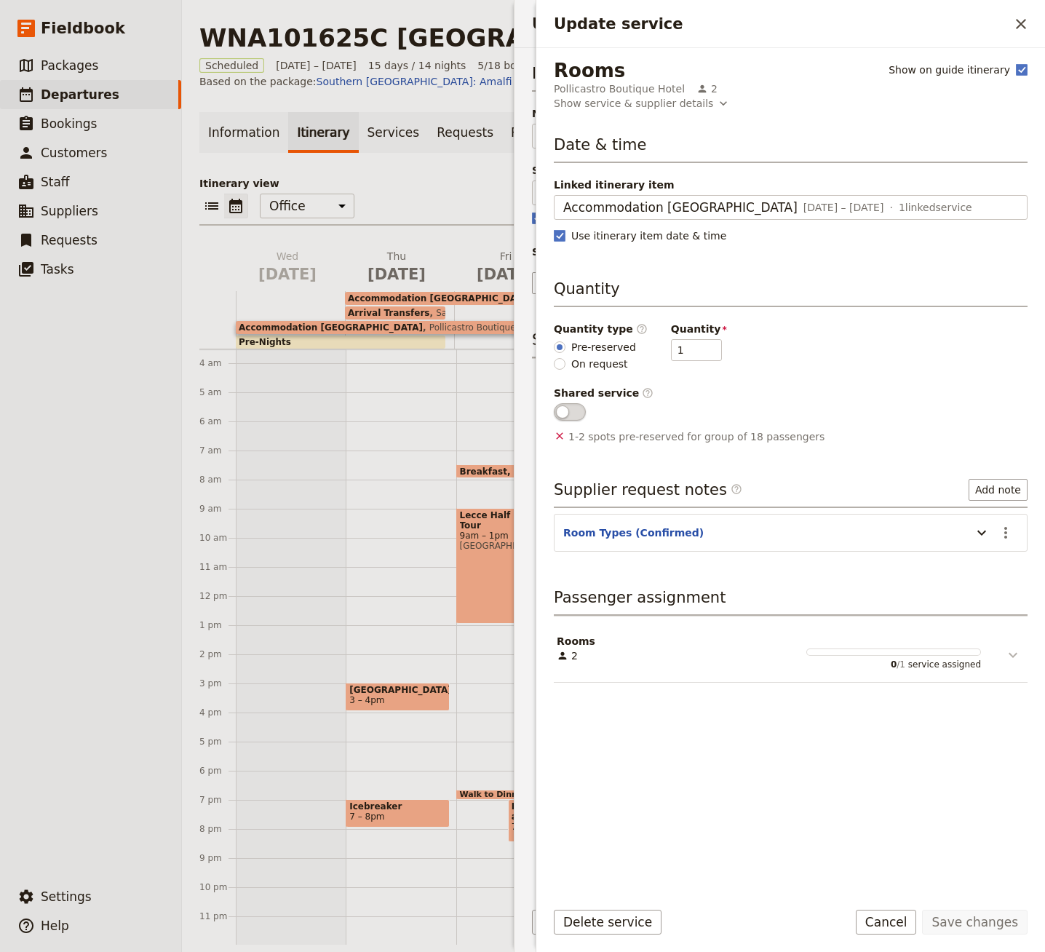
click at [1022, 653] on button "Update service" at bounding box center [1003, 649] width 44 height 30
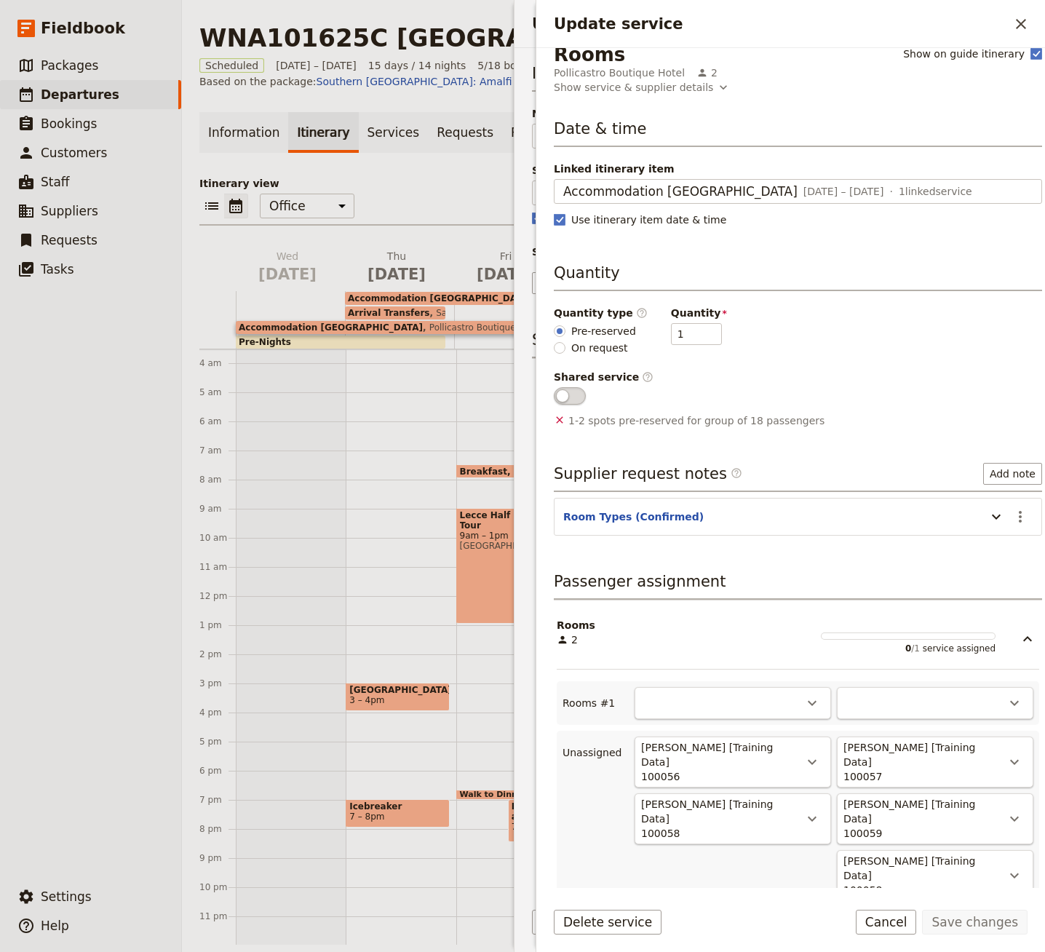
scroll to position [36, 0]
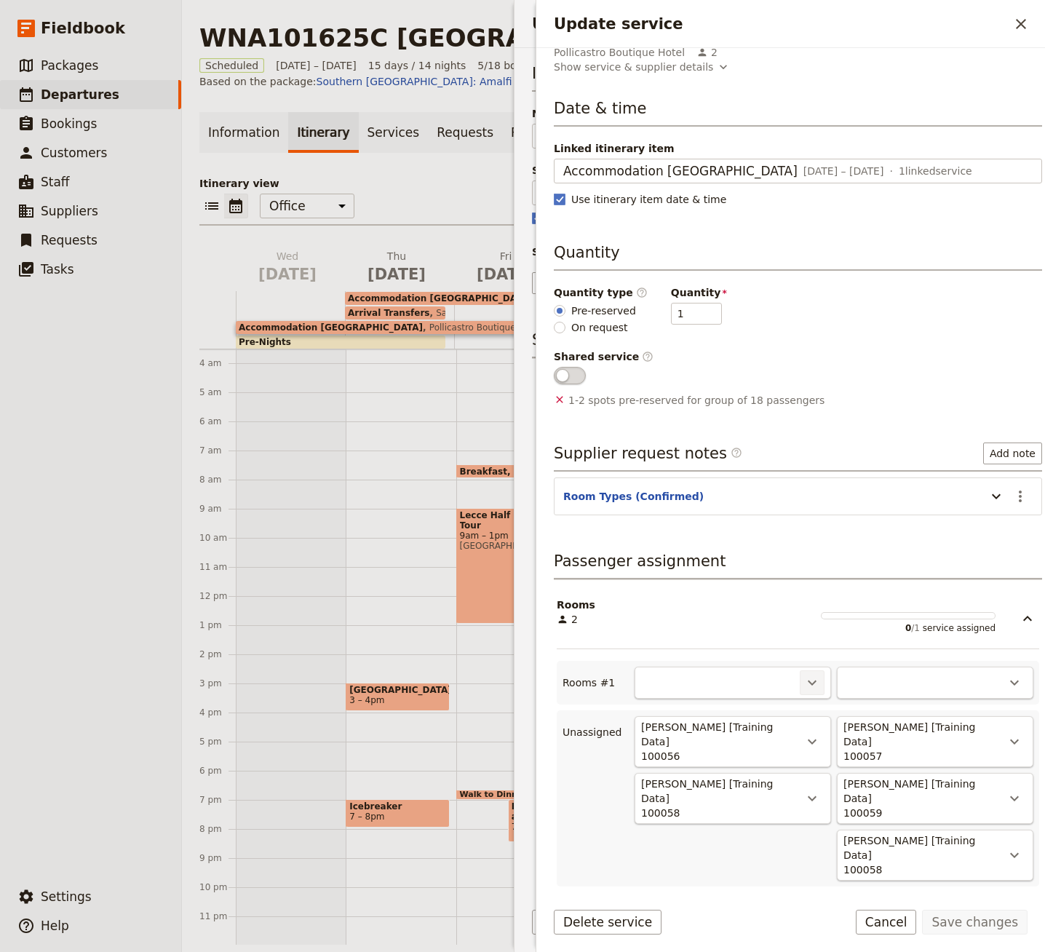
click at [821, 684] on icon "Actions" at bounding box center [811, 682] width 17 height 17
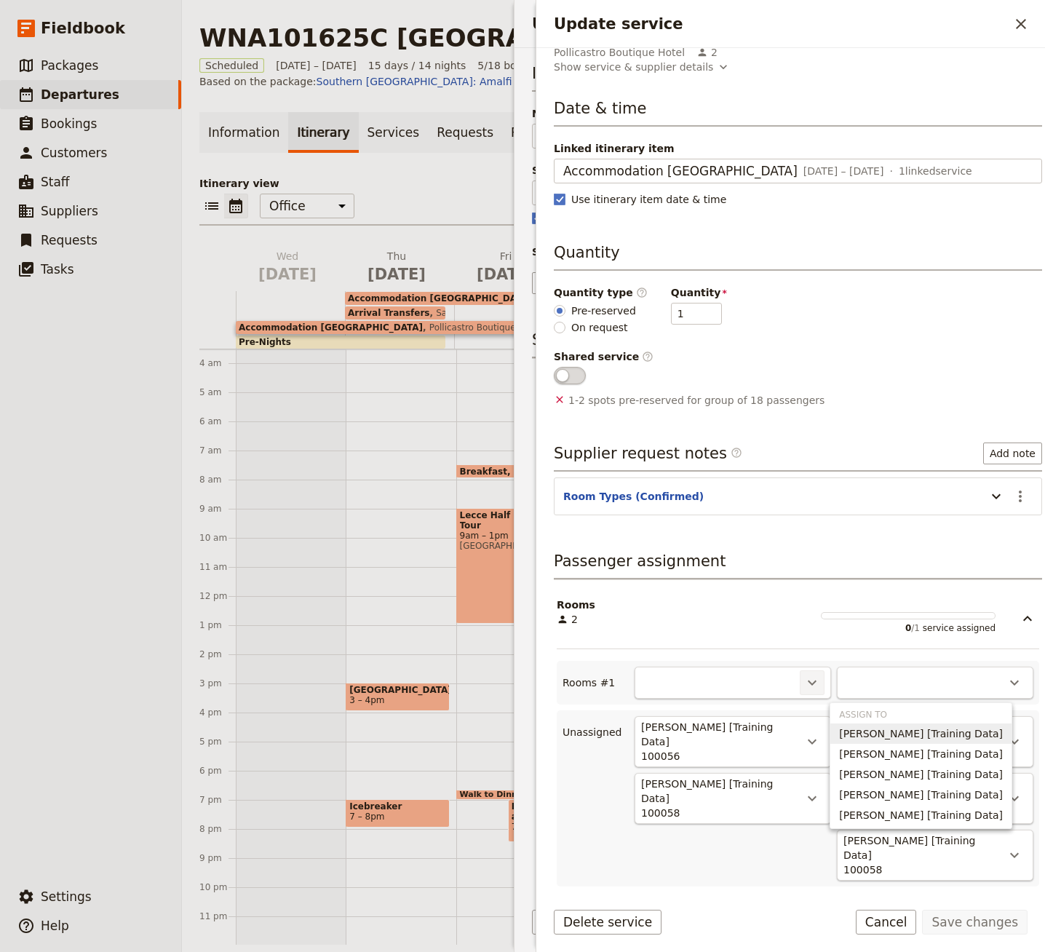
click at [944, 727] on span "[PERSON_NAME] [Training Data]" at bounding box center [921, 733] width 164 height 15
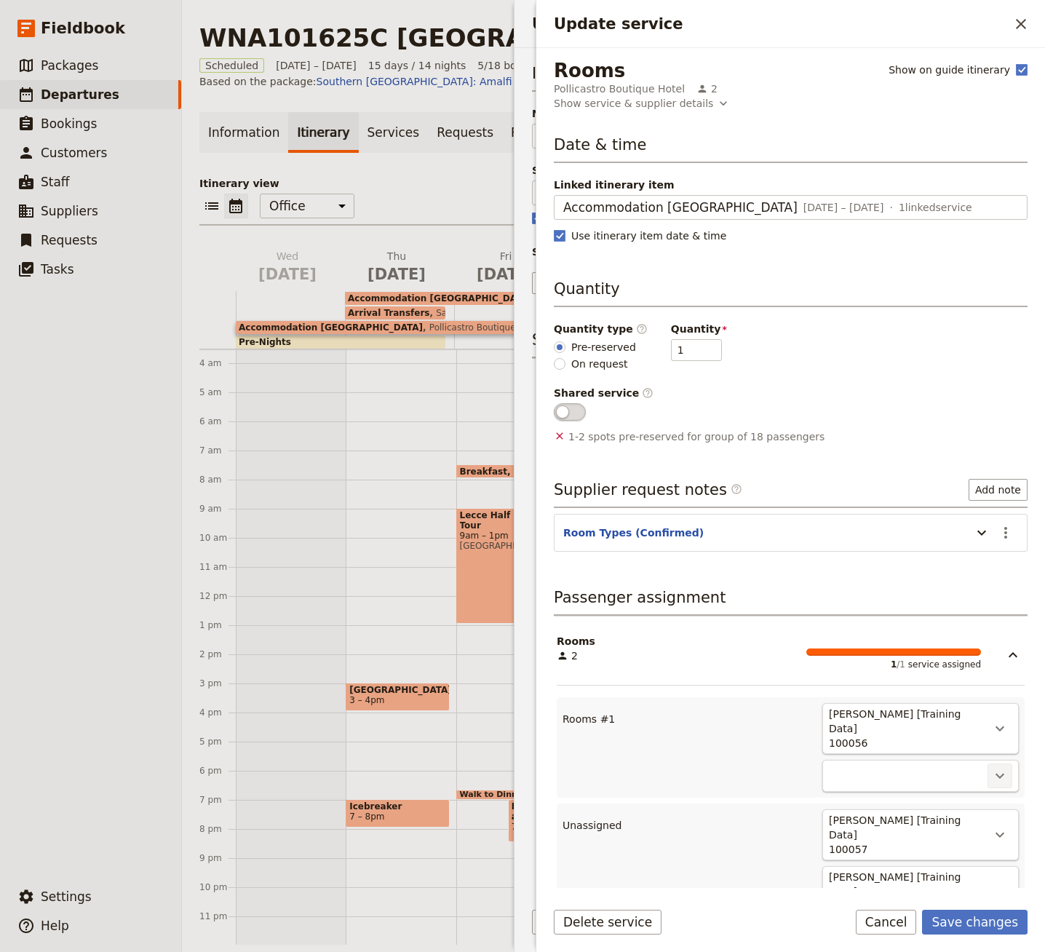
click at [991, 767] on icon "Actions" at bounding box center [999, 775] width 17 height 17
click at [931, 812] on span "[PERSON_NAME] [Training Data]" at bounding box center [906, 812] width 164 height 15
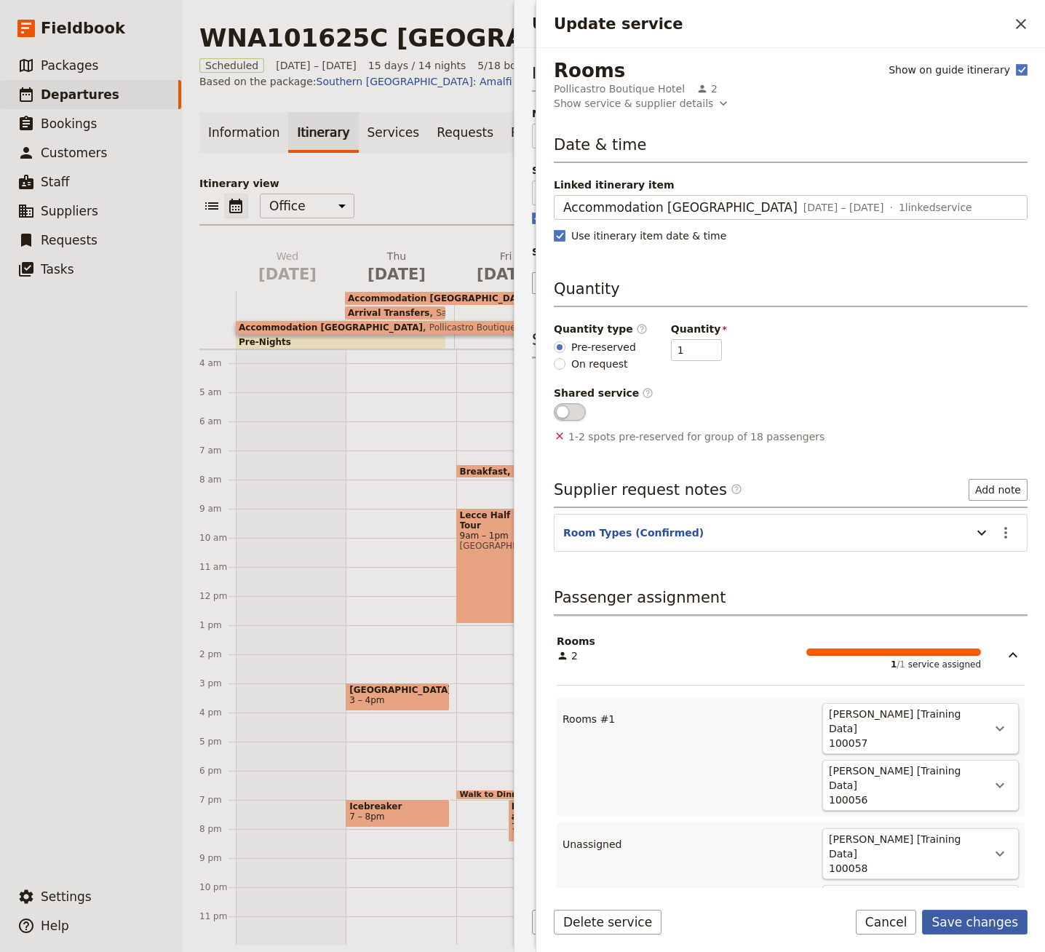
click at [985, 913] on button "Save changes" at bounding box center [974, 921] width 105 height 25
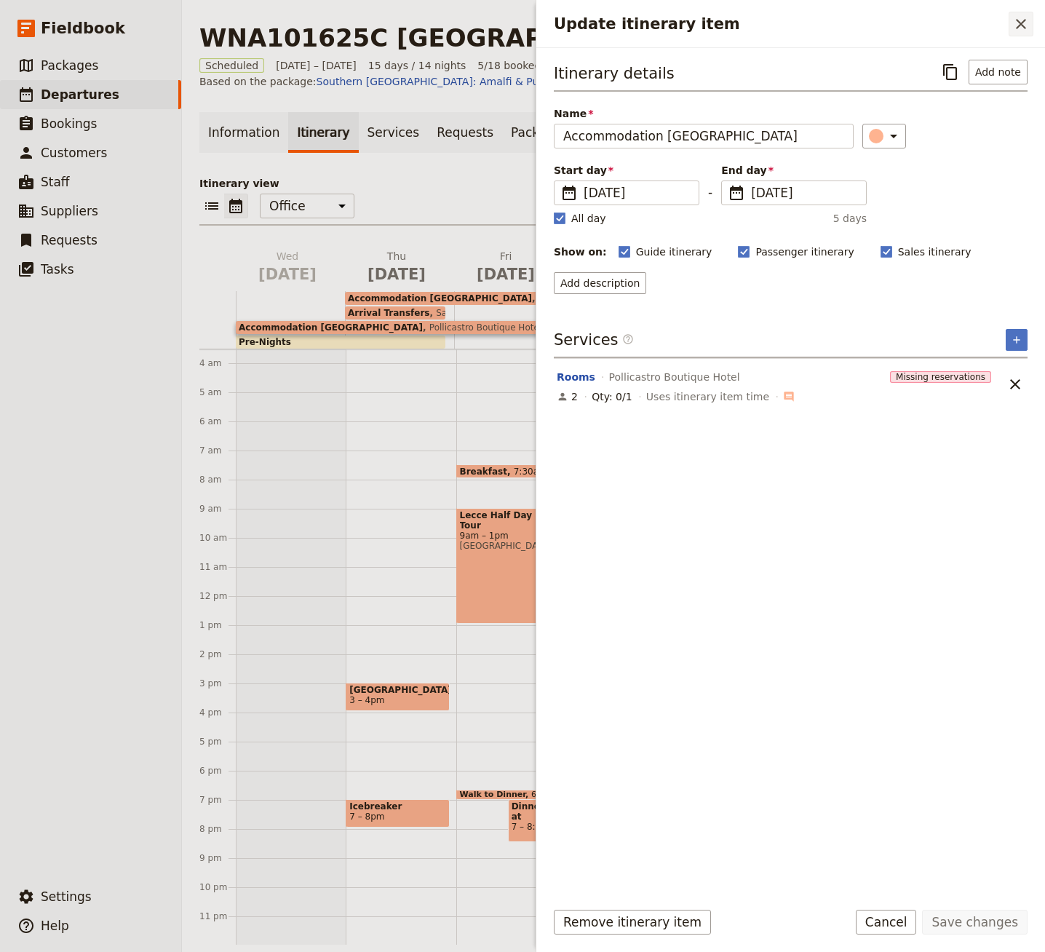
click at [1021, 17] on icon "Close drawer" at bounding box center [1020, 23] width 17 height 17
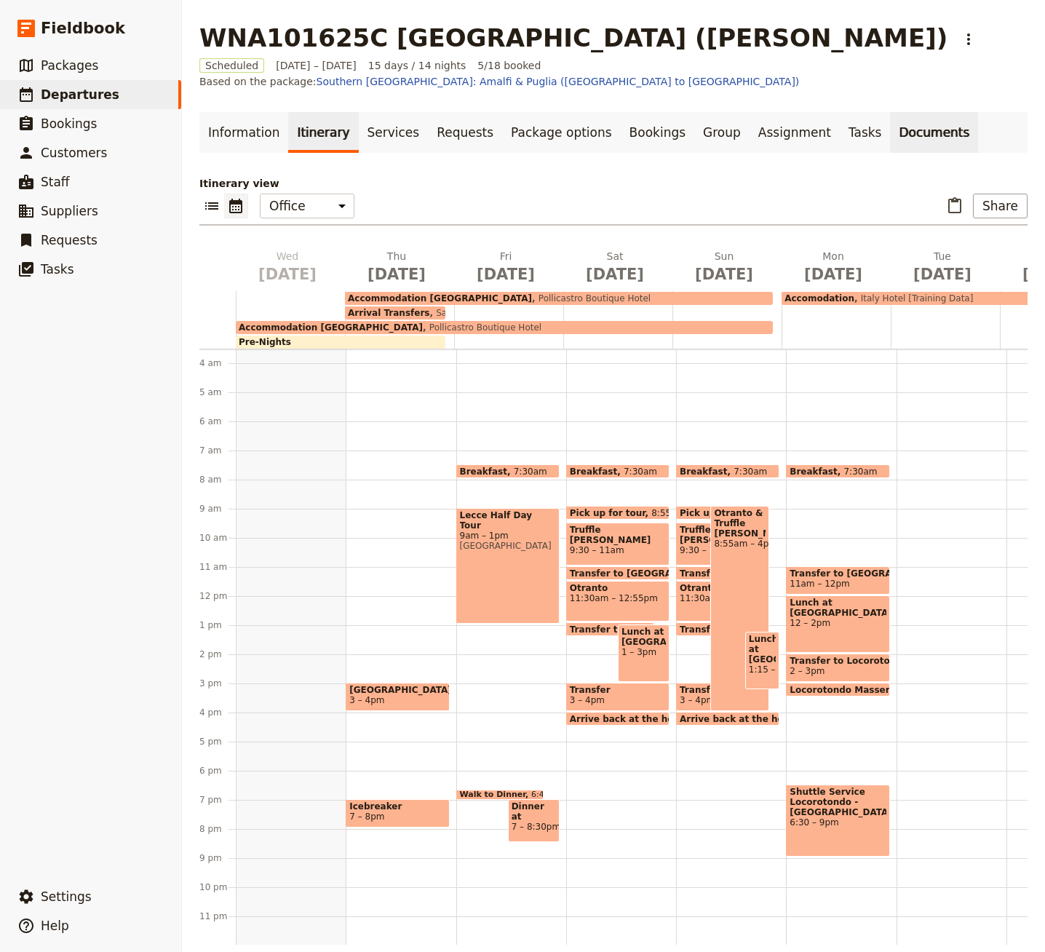
click at [890, 125] on link "Documents" at bounding box center [934, 132] width 88 height 41
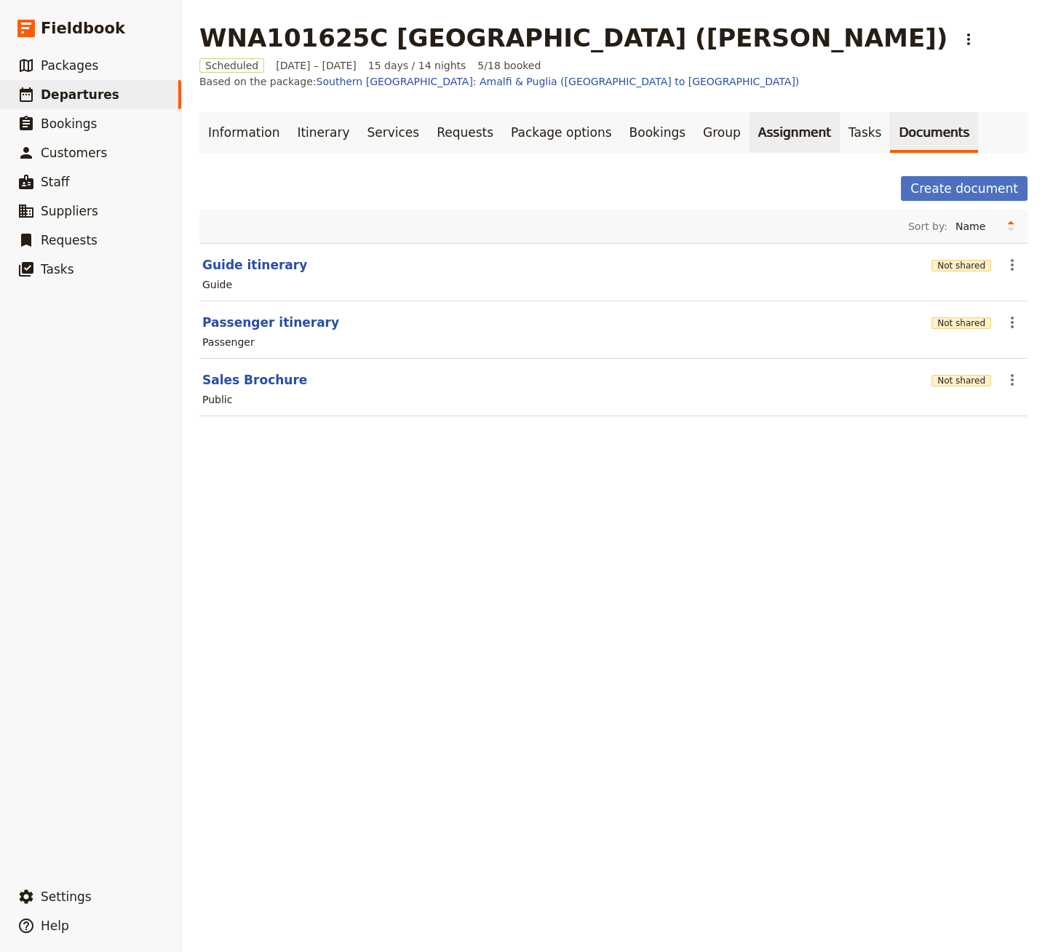
click at [757, 128] on link "Assignment" at bounding box center [794, 132] width 90 height 41
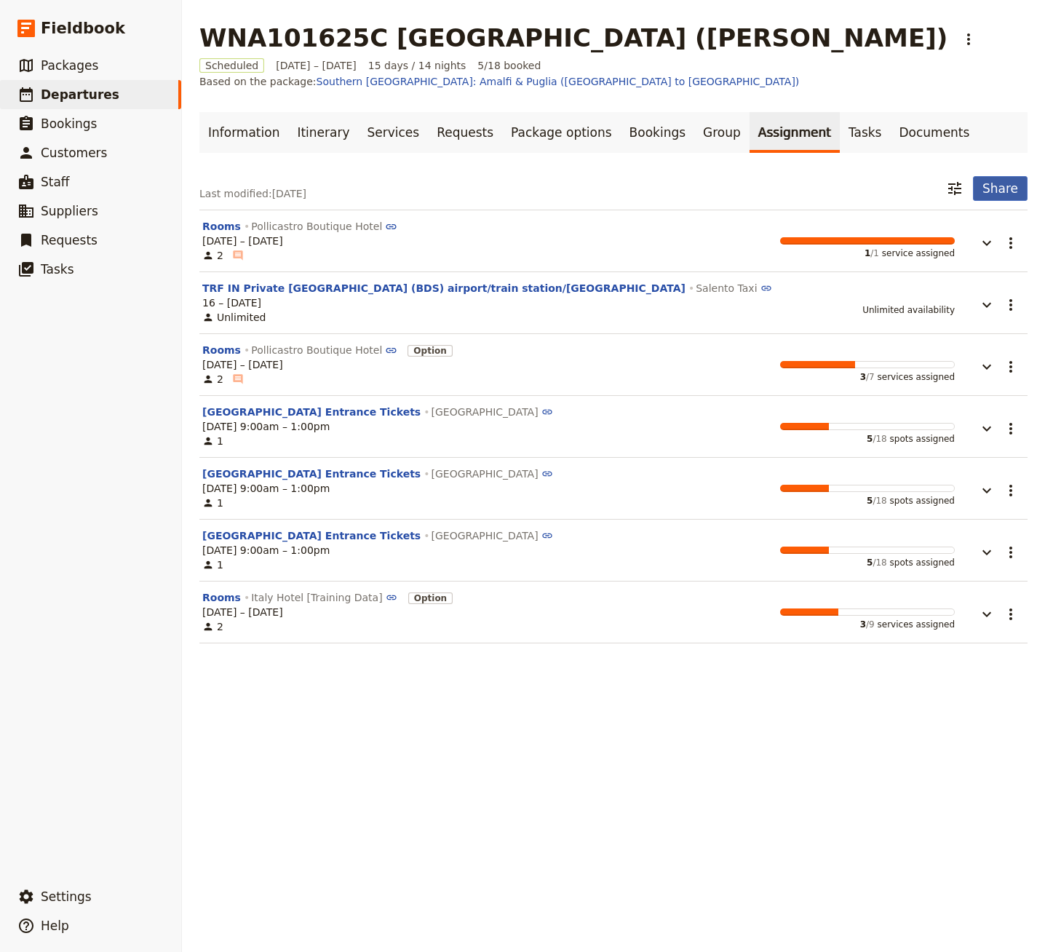
click at [992, 176] on button "Share" at bounding box center [1000, 188] width 55 height 25
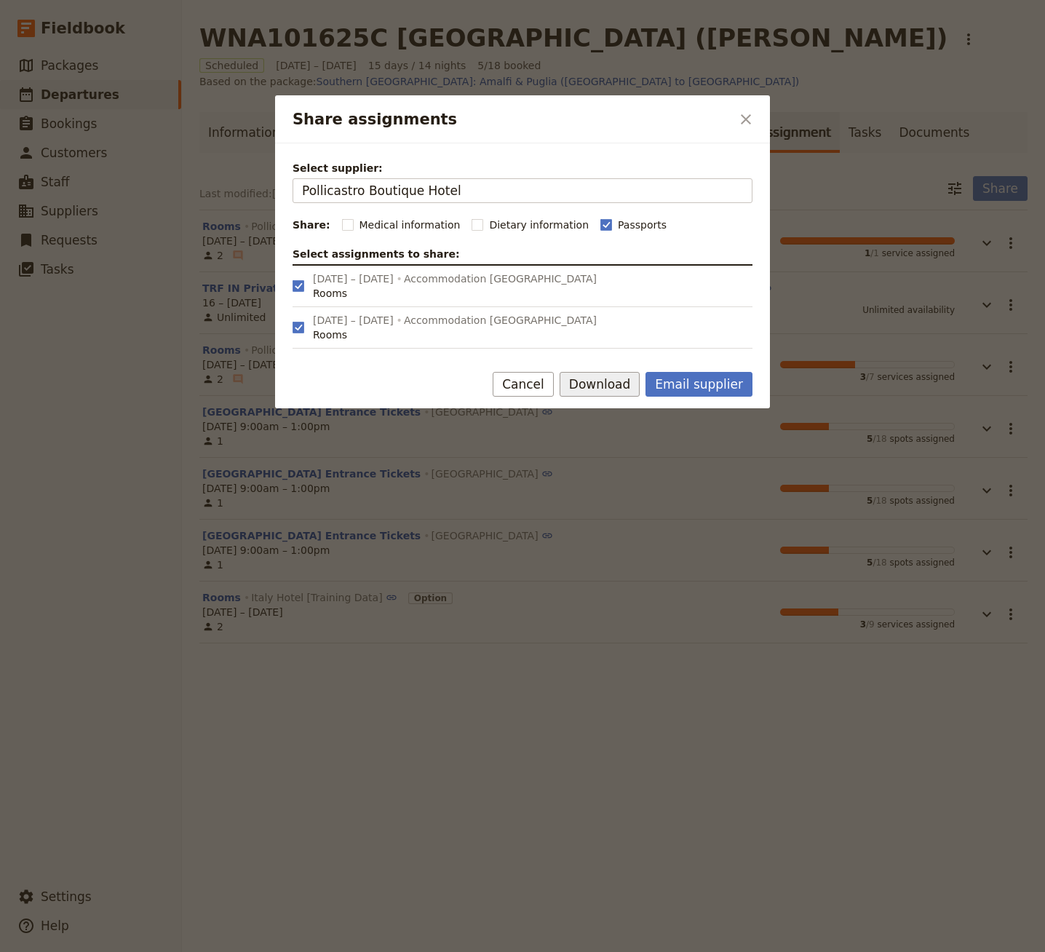
click at [609, 383] on button "Download" at bounding box center [599, 384] width 81 height 25
click at [619, 444] on span "Download pdf" at bounding box center [616, 438] width 71 height 15
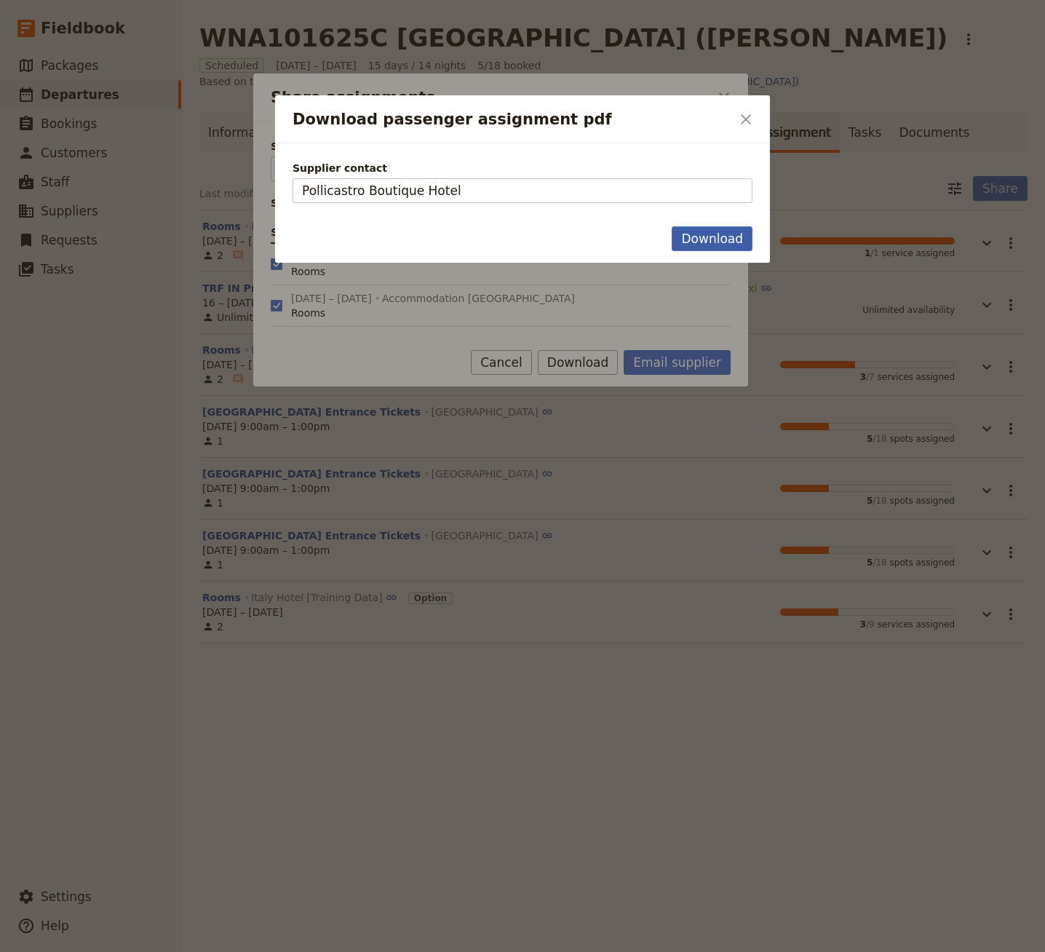
click at [698, 246] on button "Download" at bounding box center [711, 238] width 81 height 25
drag, startPoint x: 741, startPoint y: 132, endPoint x: 743, endPoint y: 124, distance: 8.1
click at [741, 131] on div "Download passenger assignment pdf ​" at bounding box center [522, 119] width 495 height 48
click at [744, 112] on icon "Close dialog" at bounding box center [745, 119] width 17 height 17
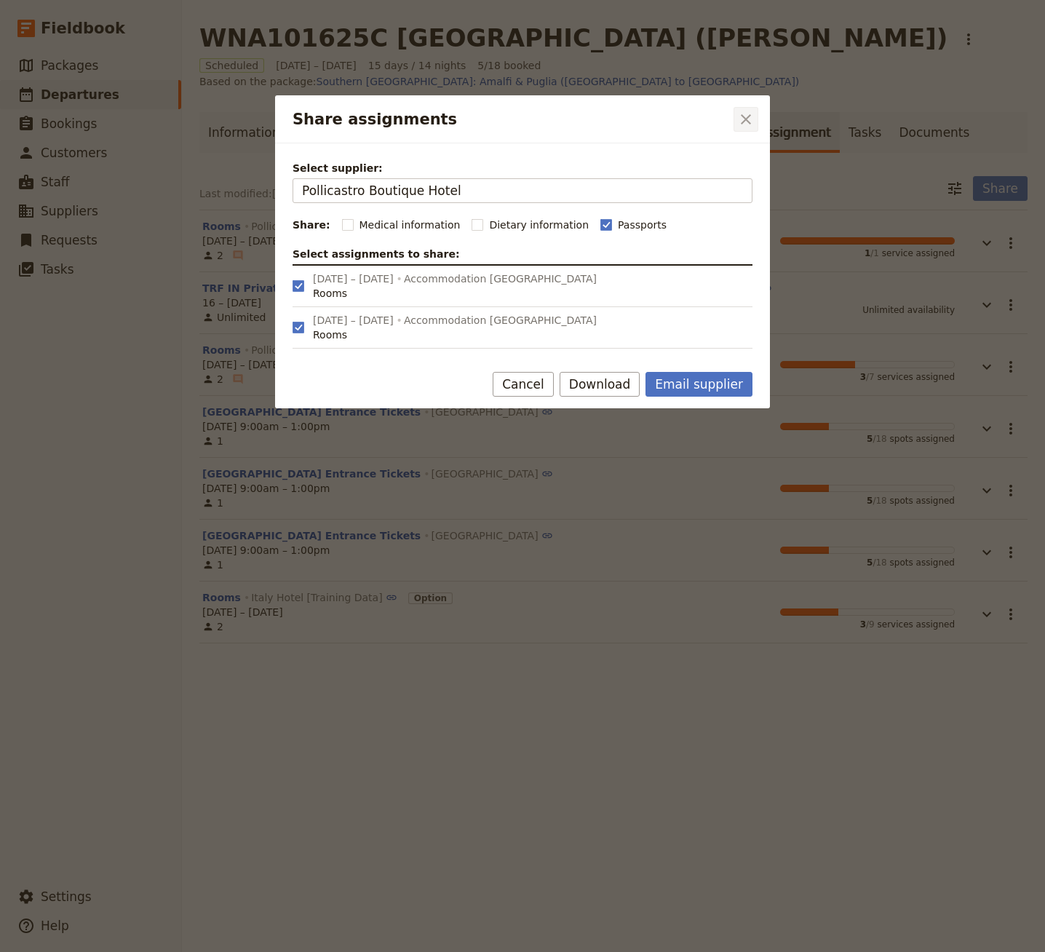
click at [744, 111] on icon "Close dialog" at bounding box center [745, 119] width 17 height 17
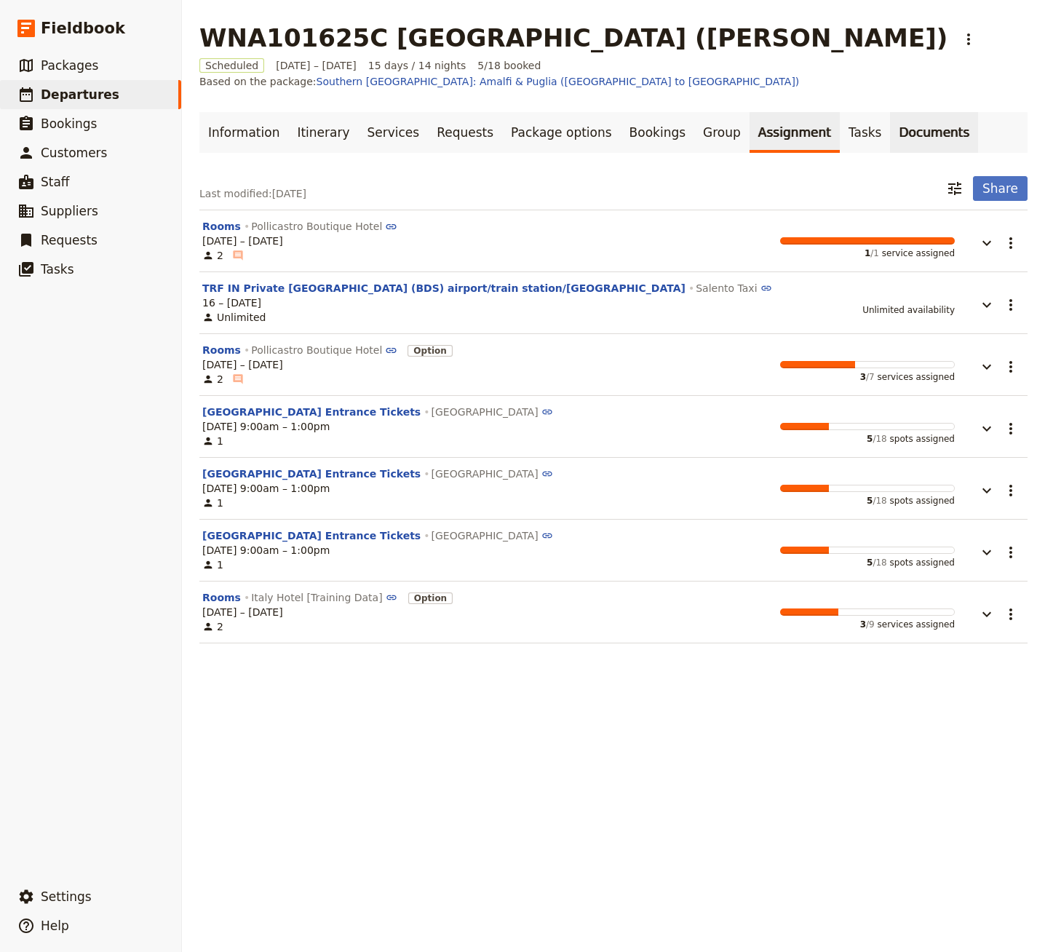
click at [890, 121] on link "Documents" at bounding box center [934, 132] width 88 height 41
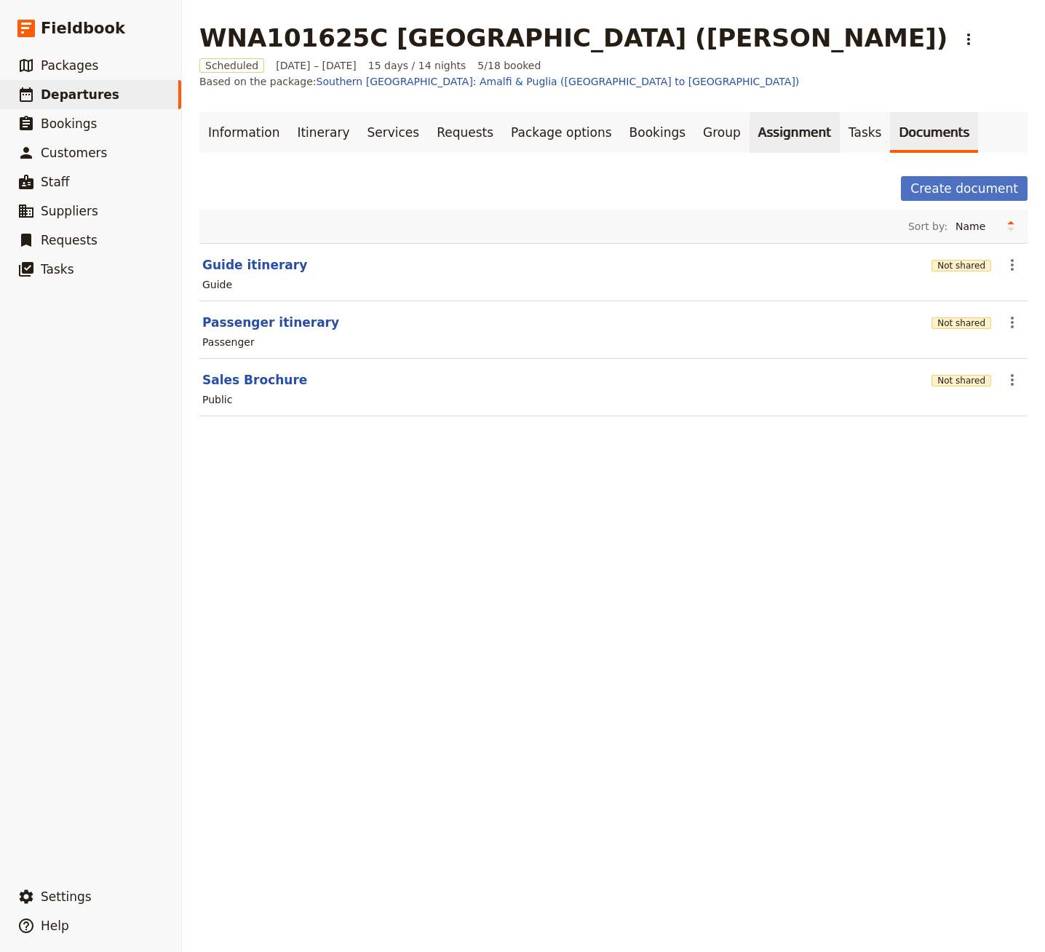
click at [752, 117] on link "Assignment" at bounding box center [794, 132] width 90 height 41
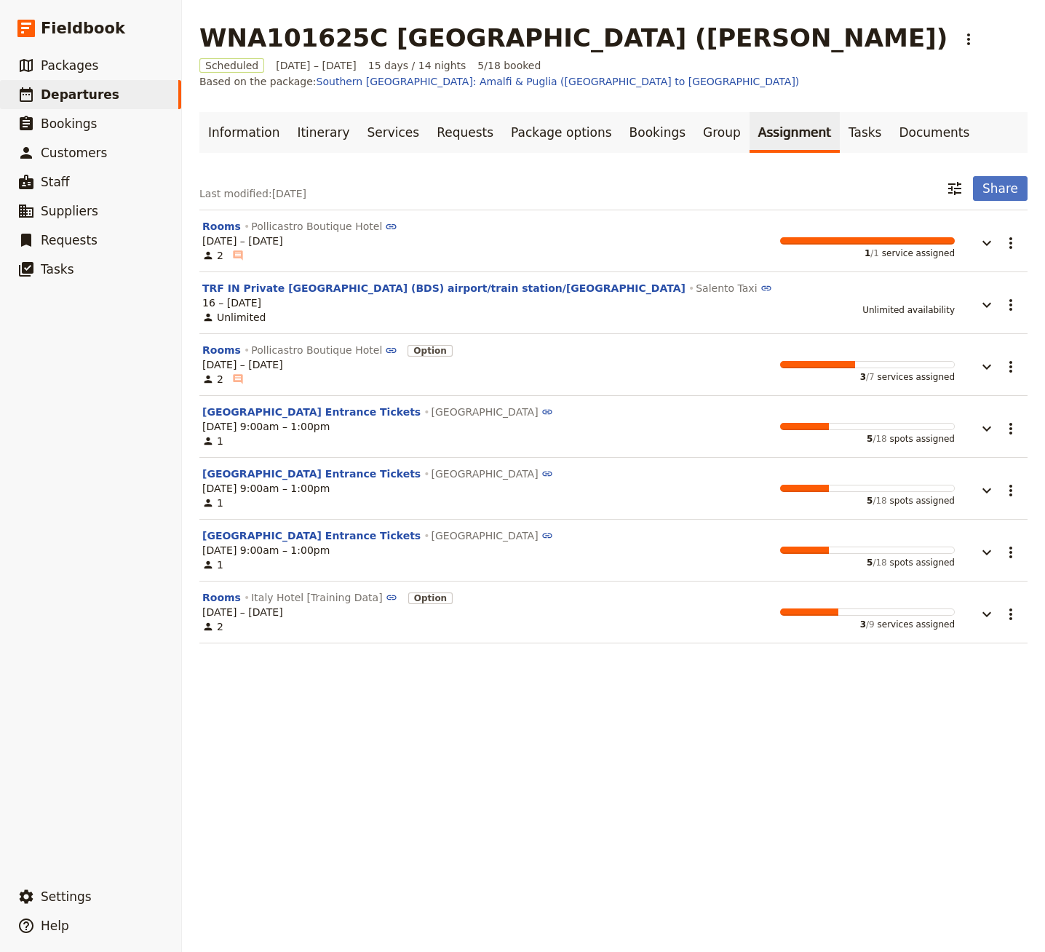
click at [394, 155] on div "Information Itinerary Services Requests Package options Bookings Group Assignme…" at bounding box center [613, 377] width 828 height 531
click at [394, 119] on link "Services" at bounding box center [394, 132] width 70 height 41
